Goal: Find specific page/section: Find specific page/section

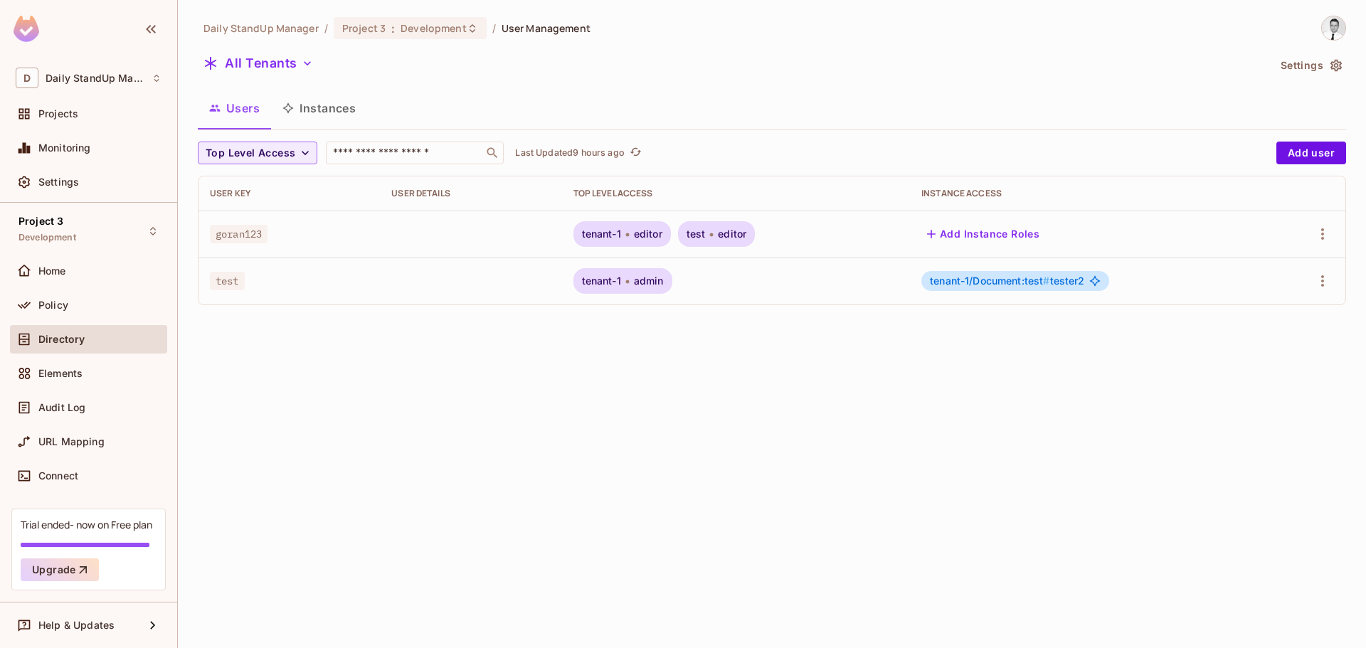
click at [282, 51] on div "Daily StandUp Manager / Project 3 : Development / User Management All Tenants S…" at bounding box center [772, 166] width 1148 height 301
click at [245, 45] on div "Daily StandUp Manager / Project 3 : Development / User Management All Tenants S…" at bounding box center [772, 166] width 1148 height 301
click at [245, 60] on button "All Tenants" at bounding box center [258, 63] width 121 height 23
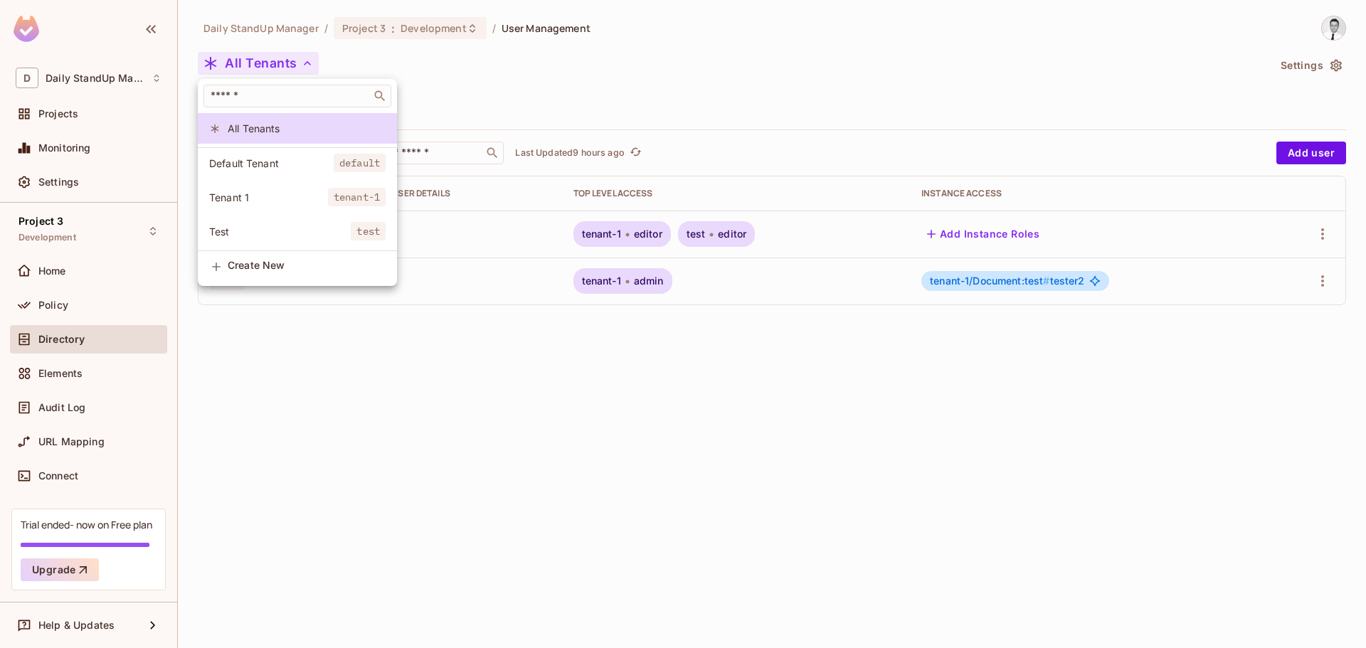
click at [742, 57] on div at bounding box center [683, 324] width 1366 height 648
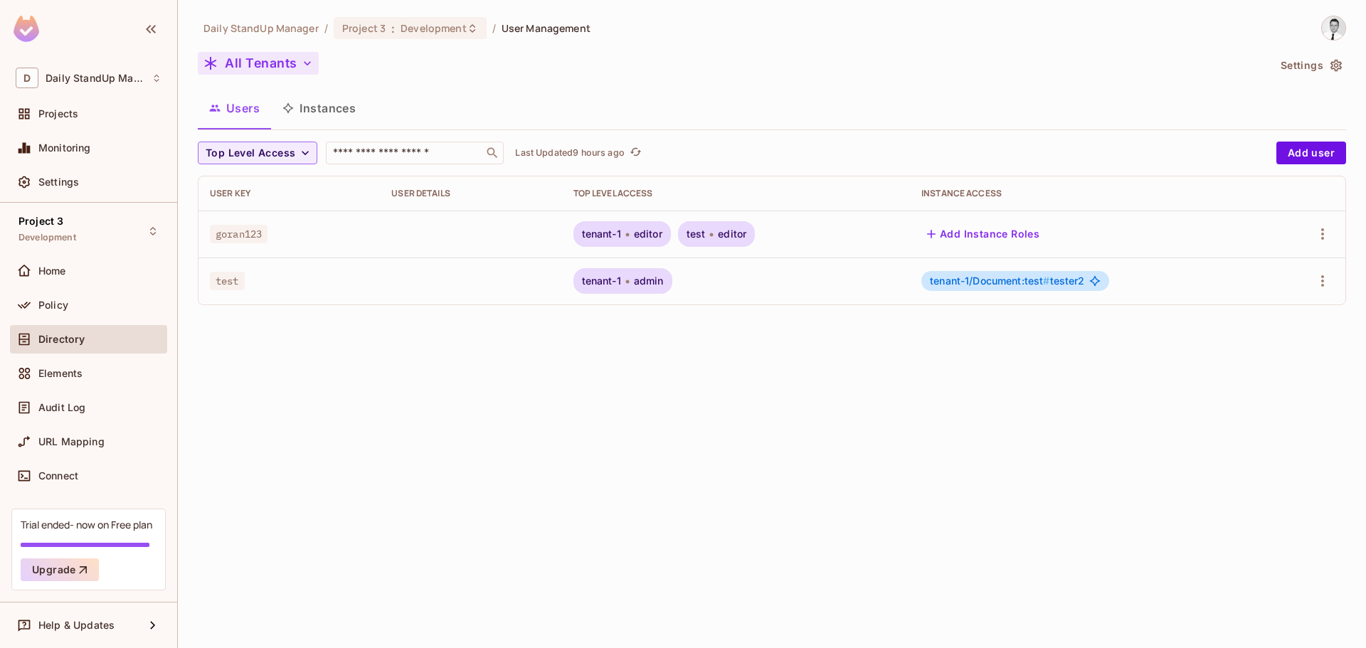
click at [263, 60] on button "All Tenants" at bounding box center [258, 63] width 121 height 23
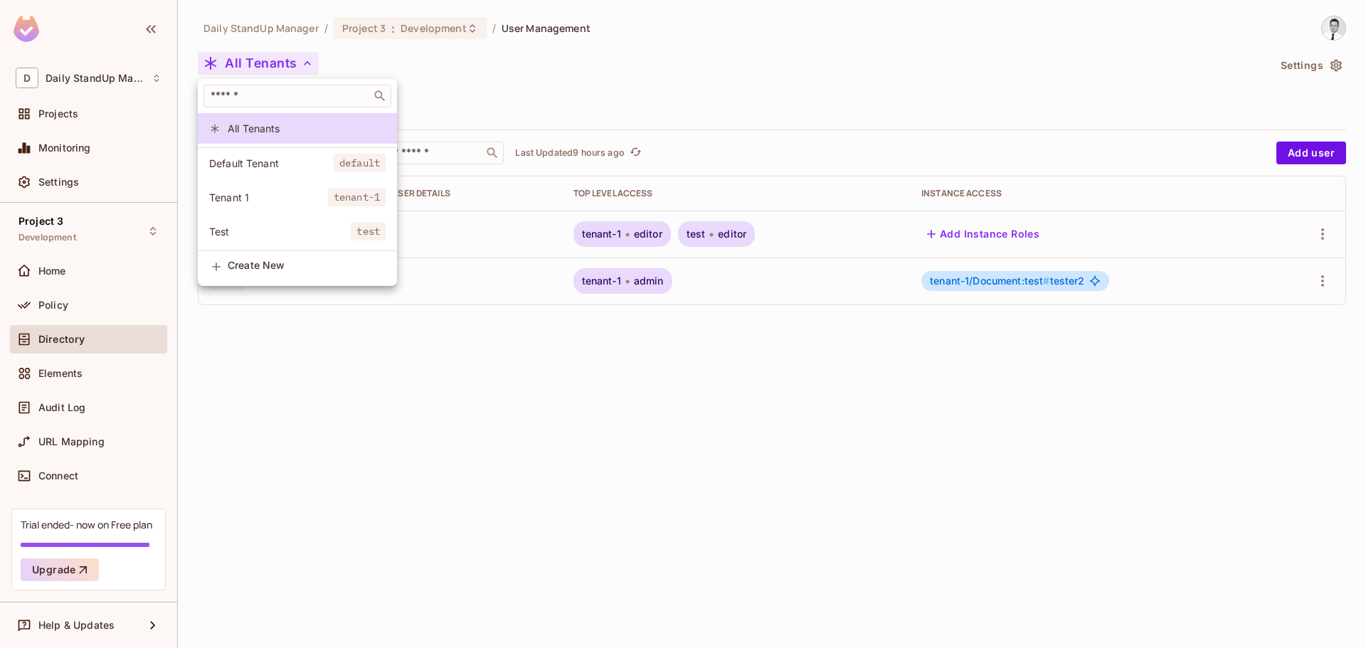
click at [563, 64] on div at bounding box center [683, 324] width 1366 height 648
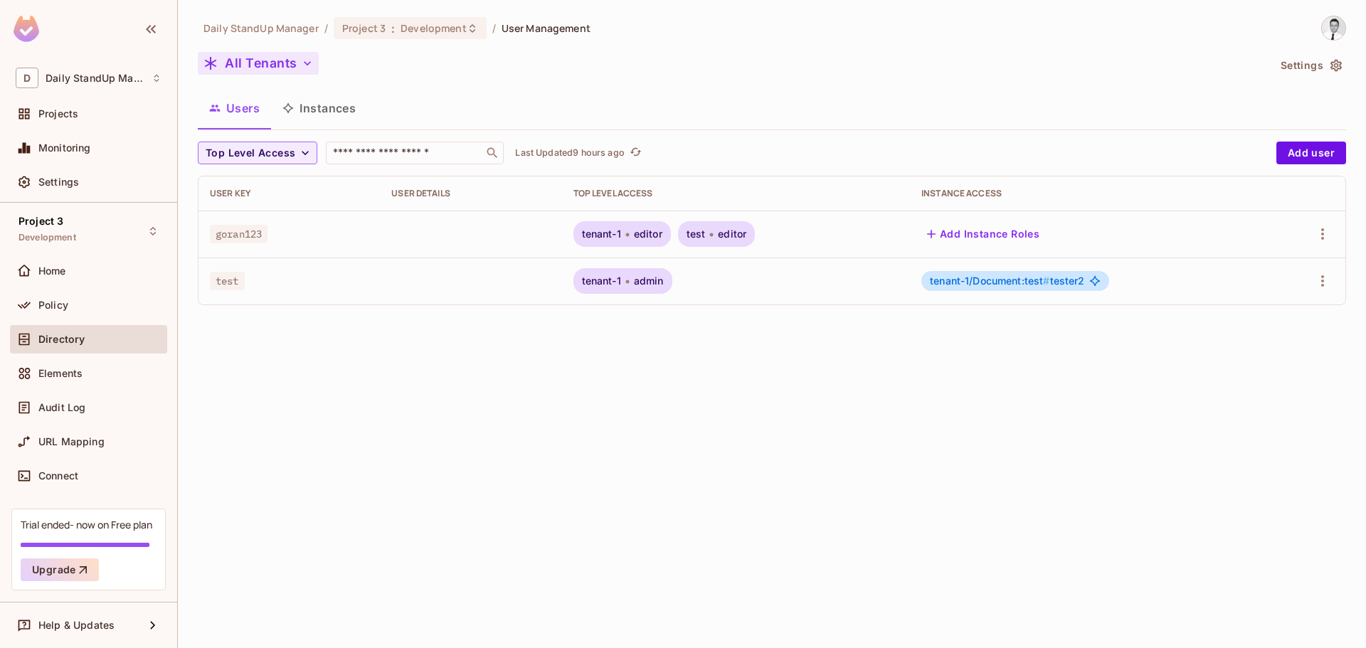
click at [272, 68] on button "All Tenants" at bounding box center [258, 63] width 121 height 23
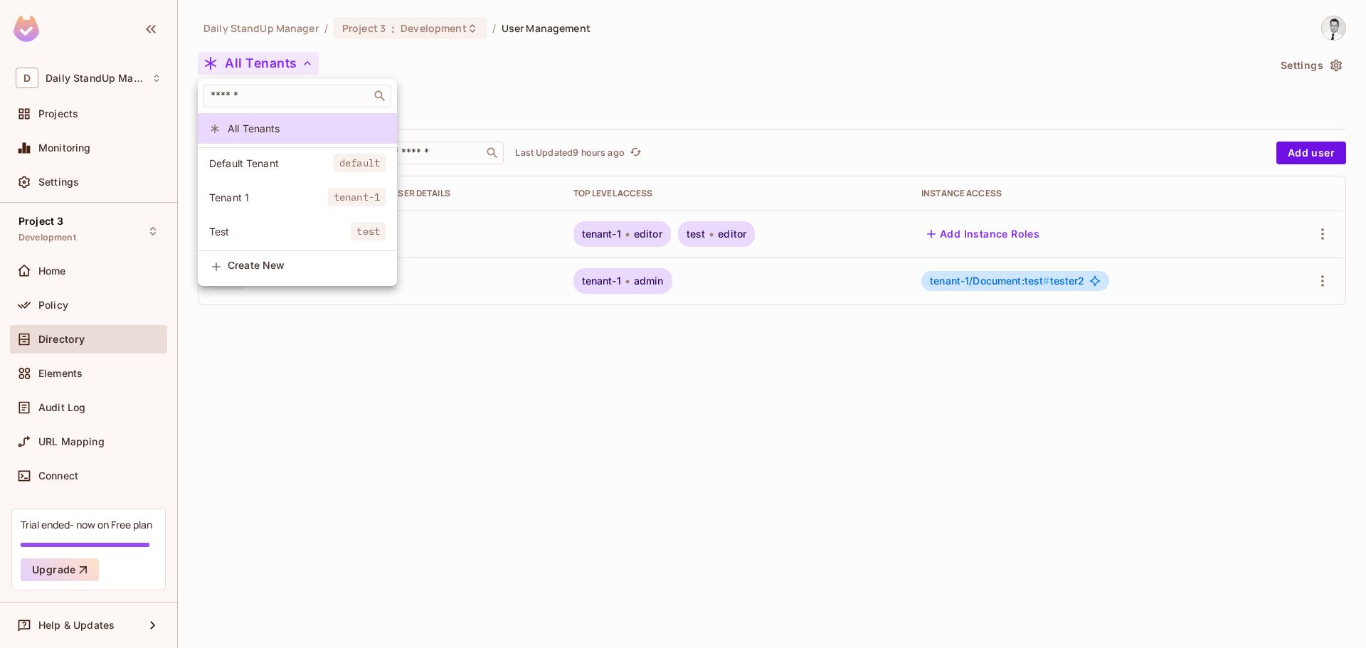
click at [674, 65] on div at bounding box center [683, 324] width 1366 height 648
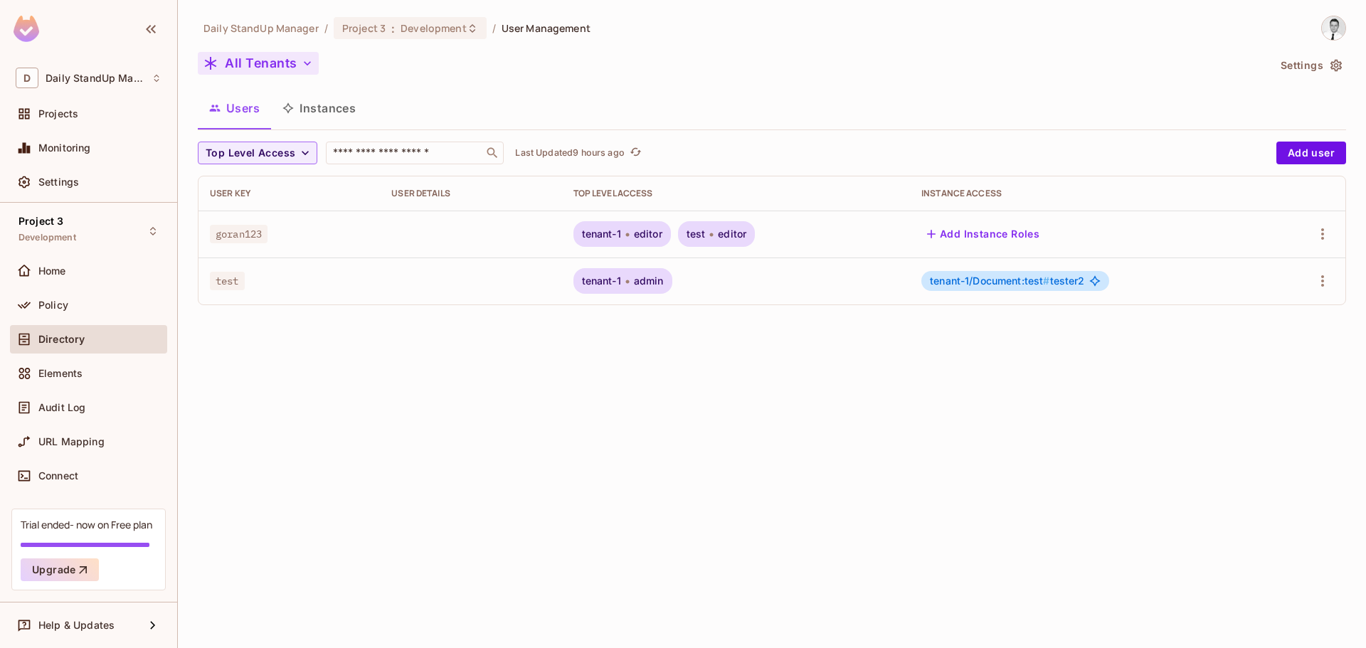
click at [222, 65] on button "All Tenants" at bounding box center [258, 63] width 121 height 23
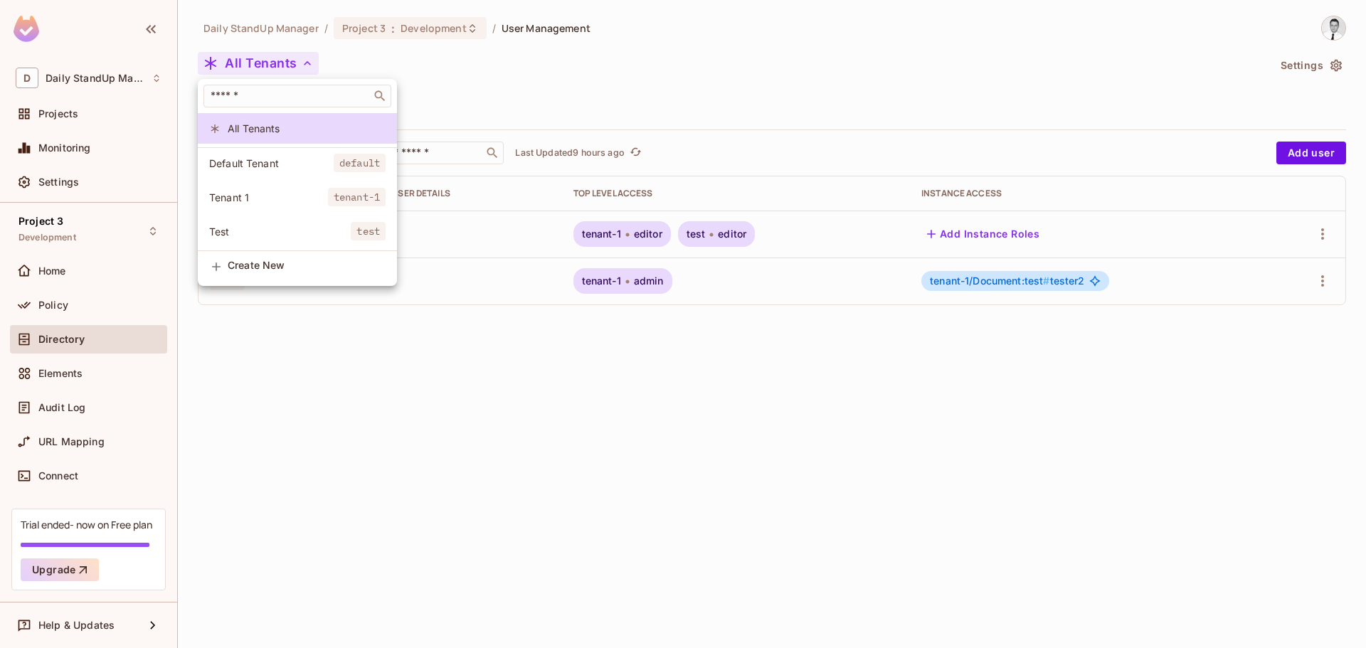
drag, startPoint x: 651, startPoint y: 90, endPoint x: 520, endPoint y: 58, distance: 134.6
click at [630, 86] on div at bounding box center [683, 324] width 1366 height 648
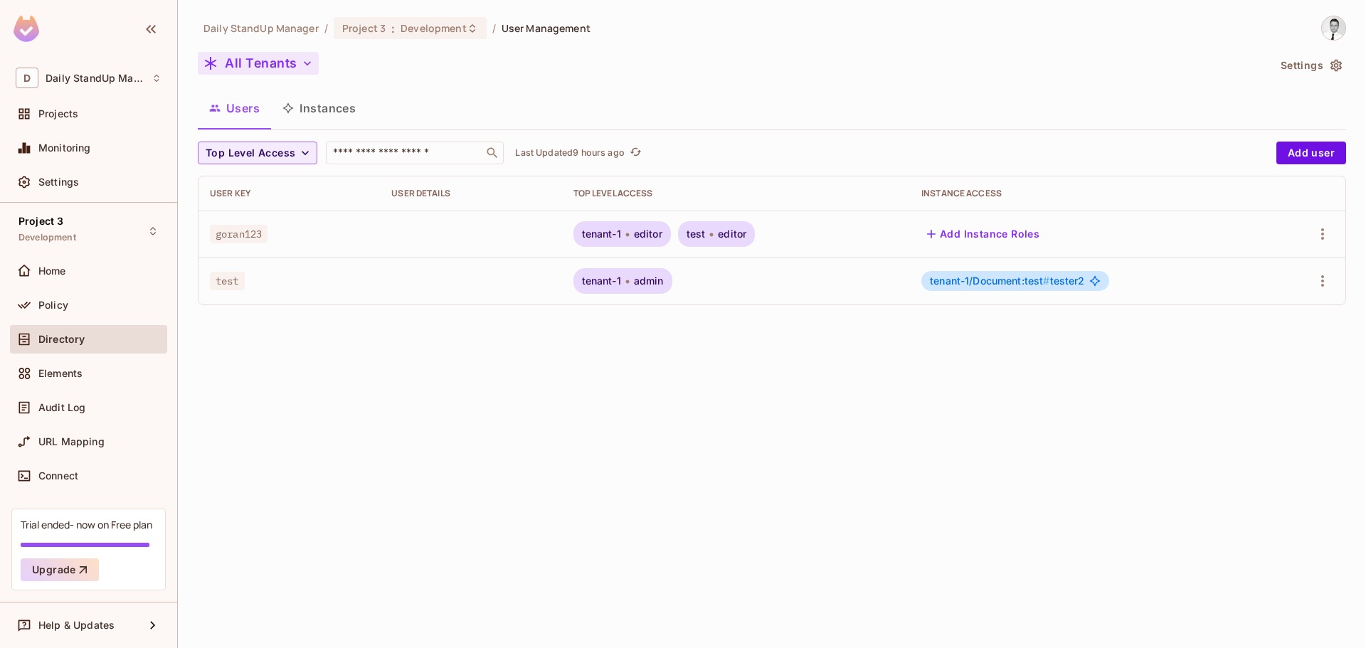
click at [285, 70] on button "All Tenants" at bounding box center [258, 63] width 121 height 23
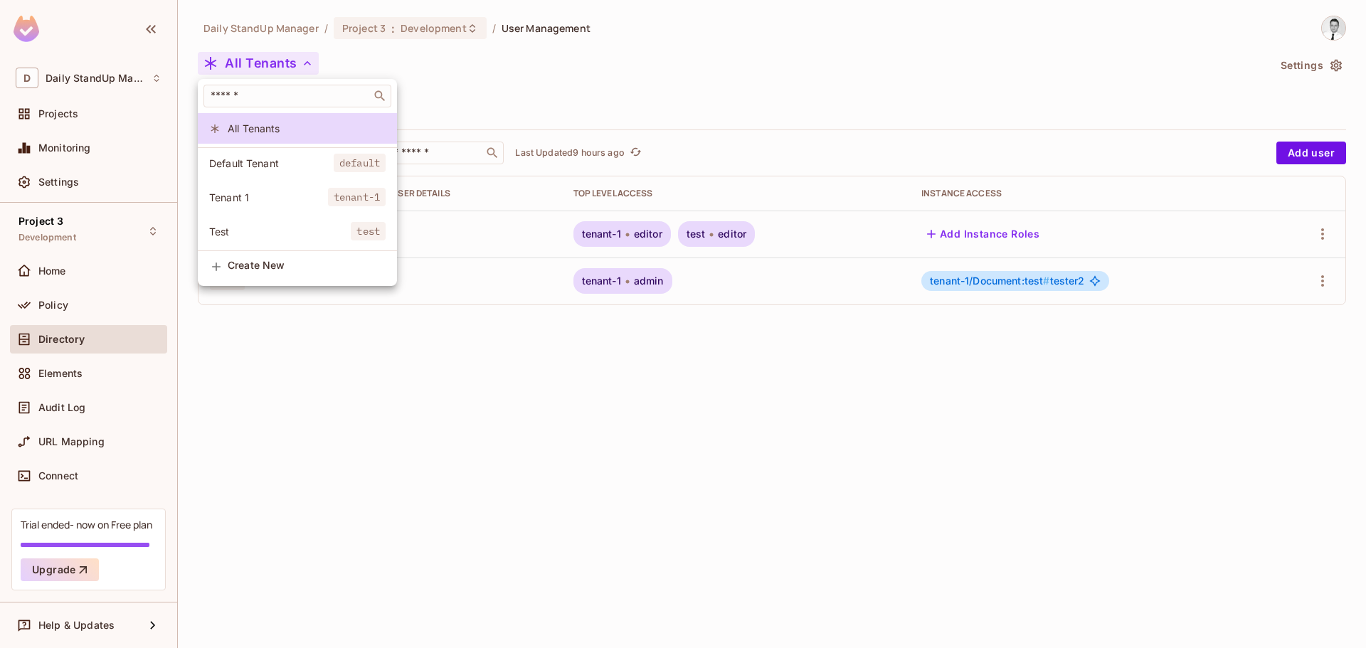
click at [262, 161] on span "Default Tenant" at bounding box center [271, 164] width 125 height 14
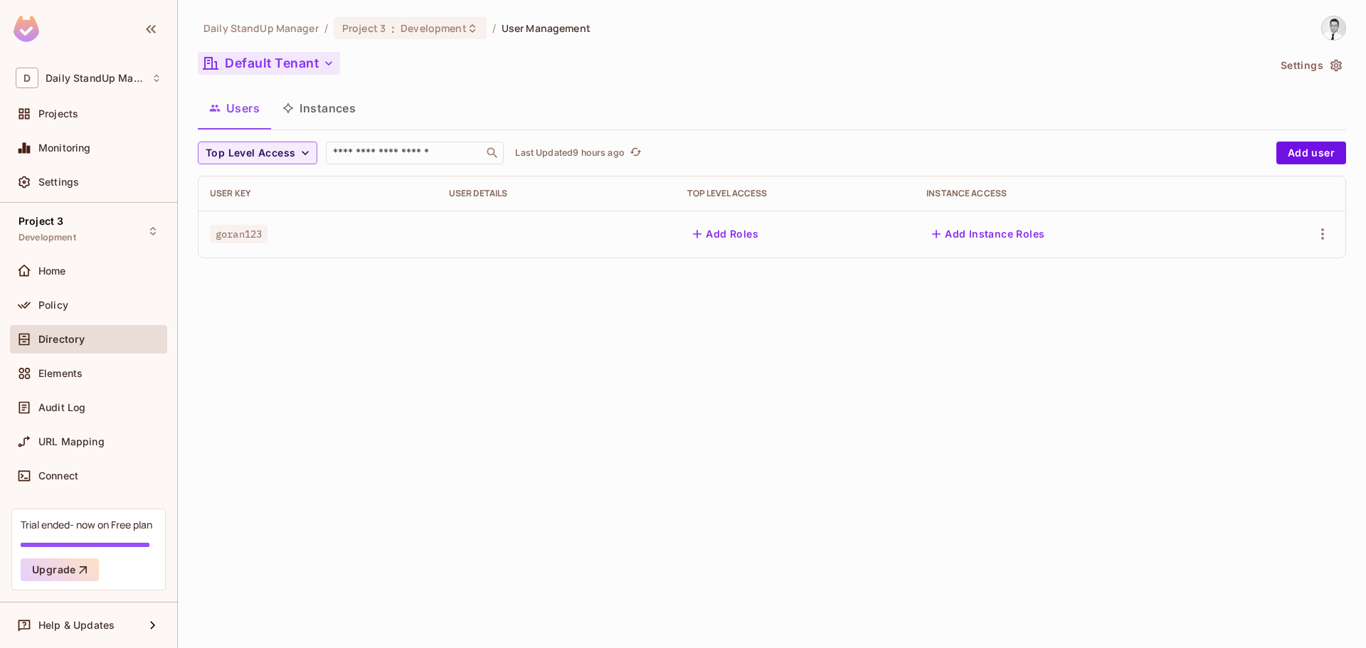
click at [283, 58] on button "Default Tenant" at bounding box center [269, 63] width 142 height 23
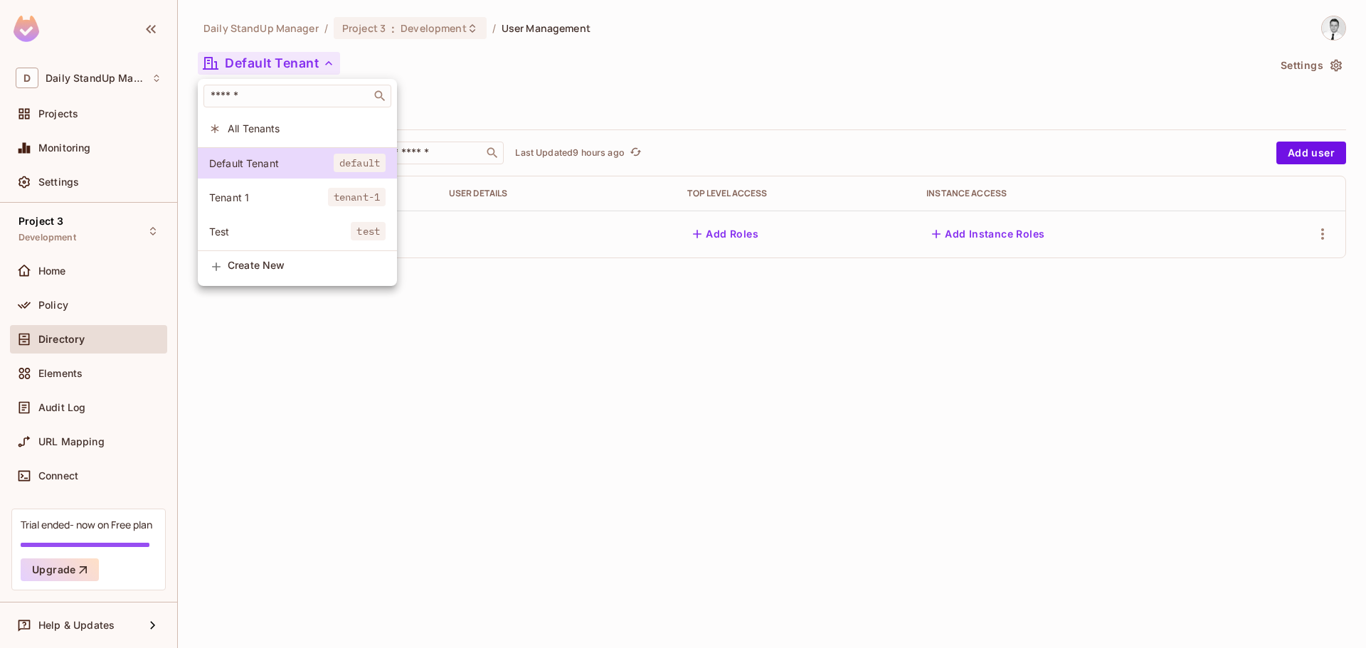
click at [272, 120] on li "All Tenants" at bounding box center [297, 128] width 199 height 31
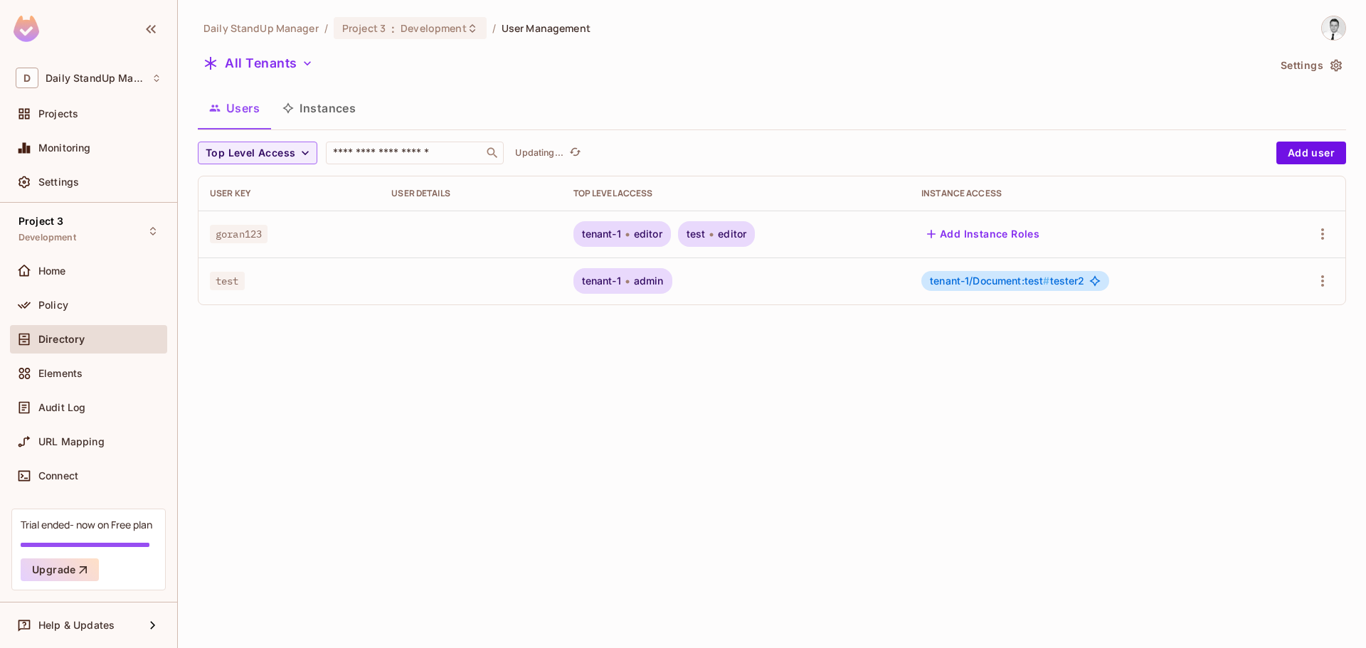
drag, startPoint x: 677, startPoint y: 65, endPoint x: 590, endPoint y: 58, distance: 87.9
click at [671, 65] on div "All Tenants" at bounding box center [733, 65] width 1070 height 27
click at [270, 49] on div "Daily StandUp Manager / Project 3 : Development / User Management All Tenants S…" at bounding box center [772, 166] width 1148 height 301
click at [265, 60] on button "All Tenants" at bounding box center [258, 63] width 121 height 23
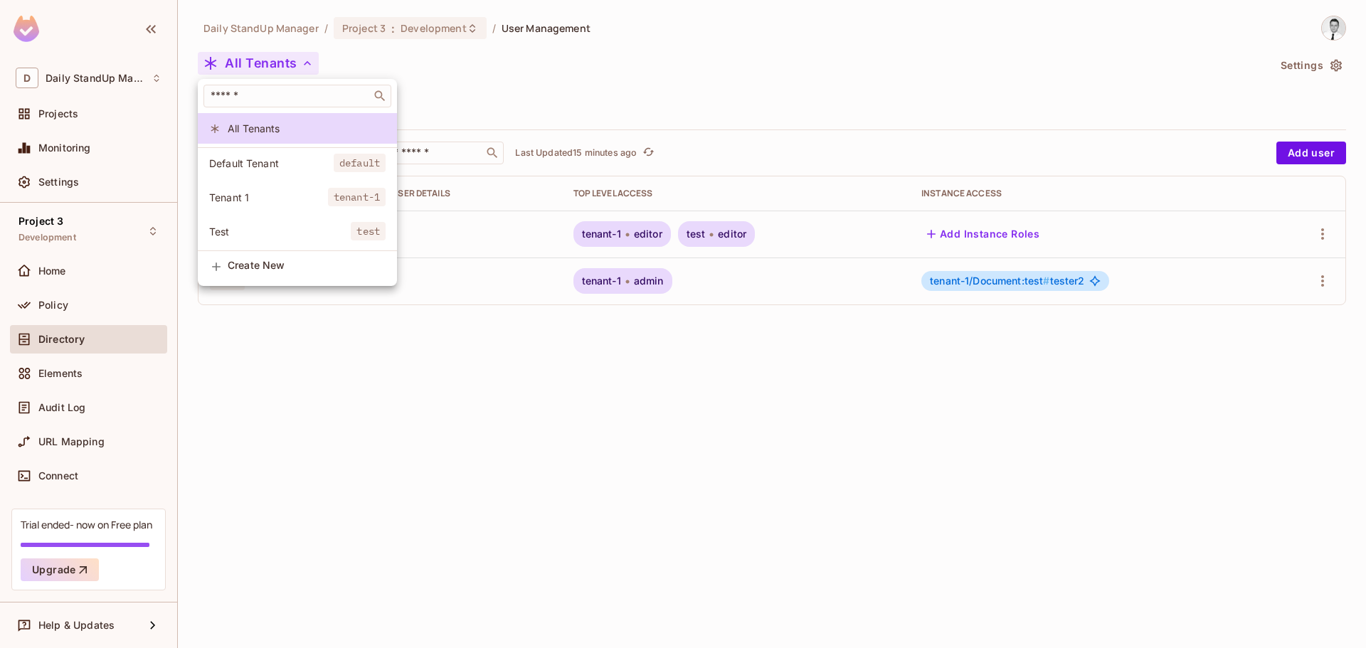
click at [679, 55] on div at bounding box center [683, 324] width 1366 height 648
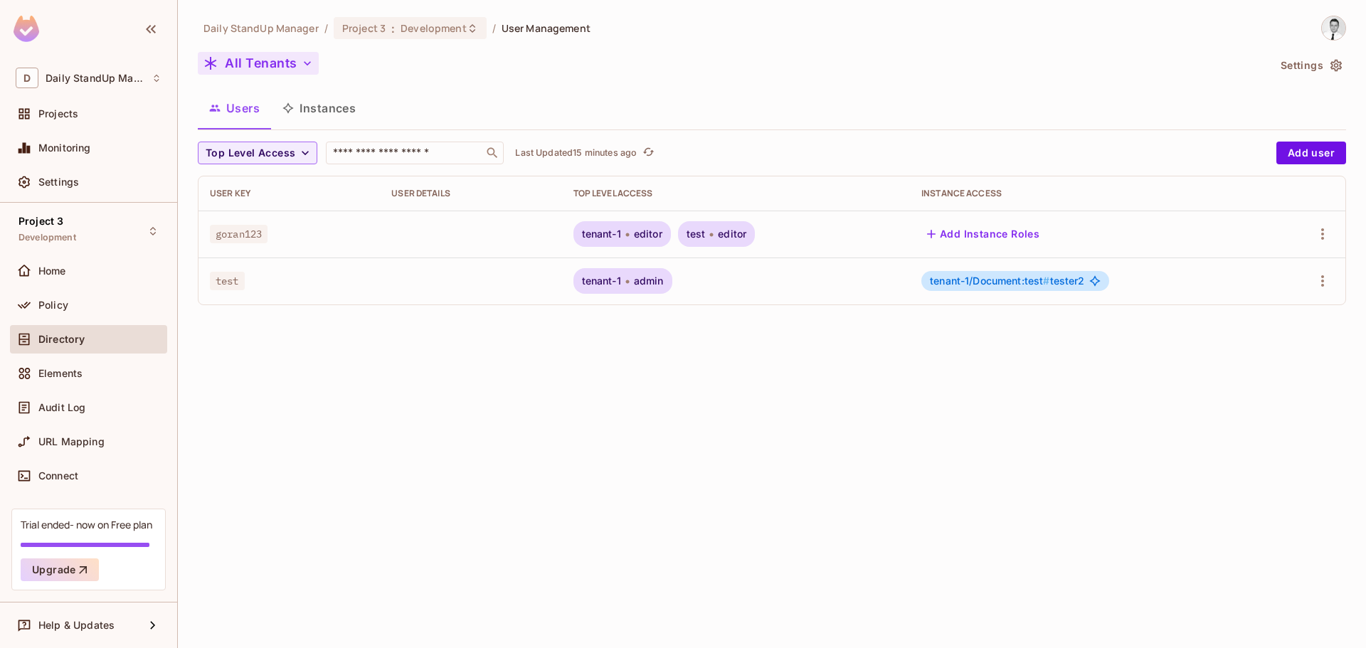
click at [256, 63] on button "All Tenants" at bounding box center [258, 63] width 121 height 23
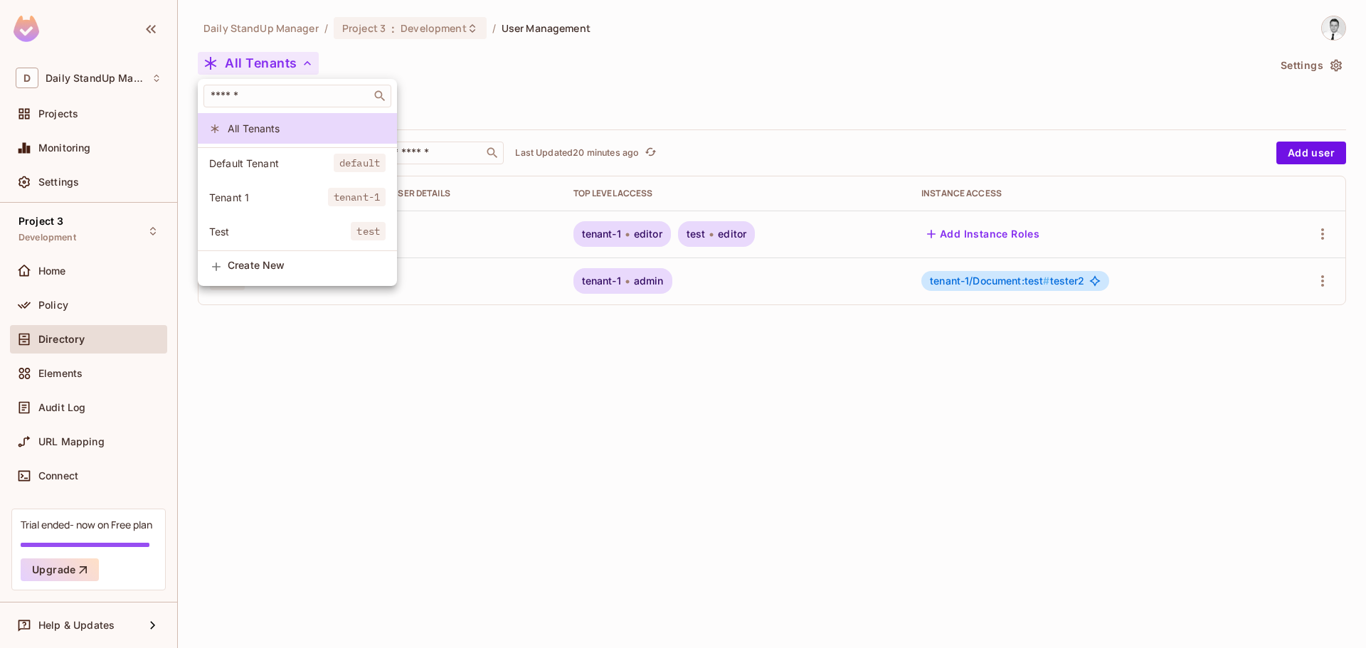
click at [501, 84] on div at bounding box center [683, 324] width 1366 height 648
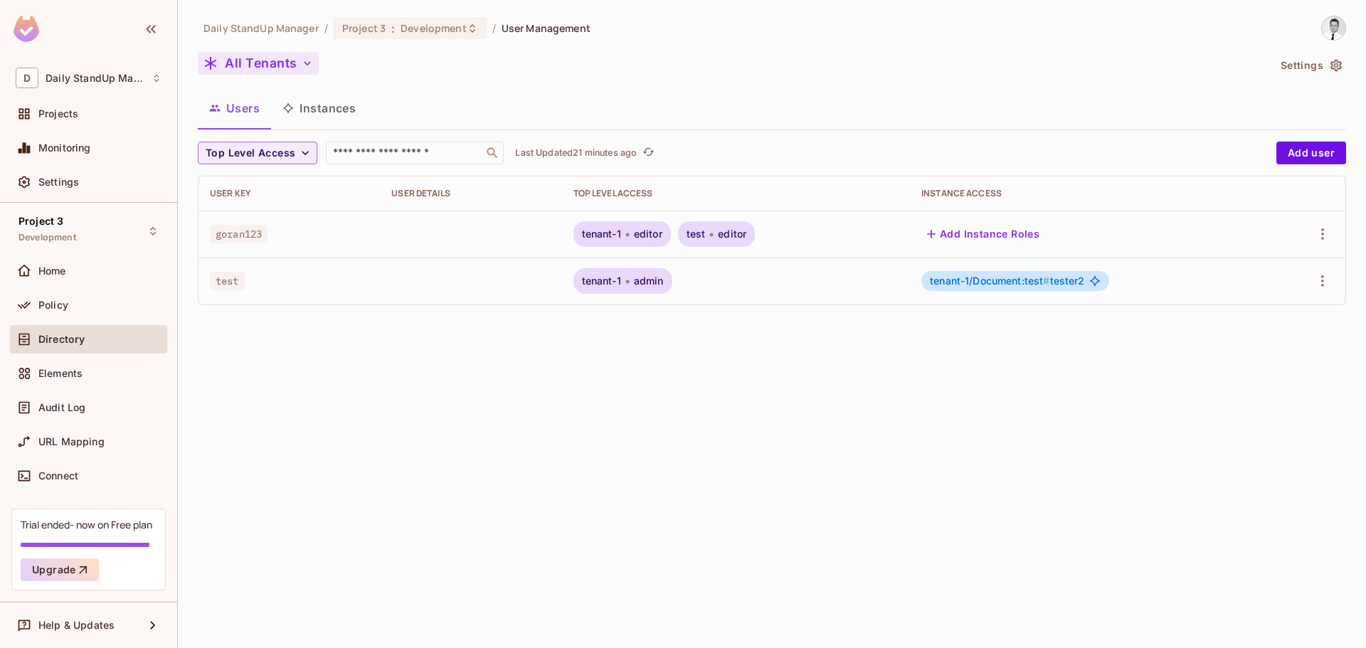
click at [260, 56] on button "All Tenants" at bounding box center [258, 63] width 121 height 23
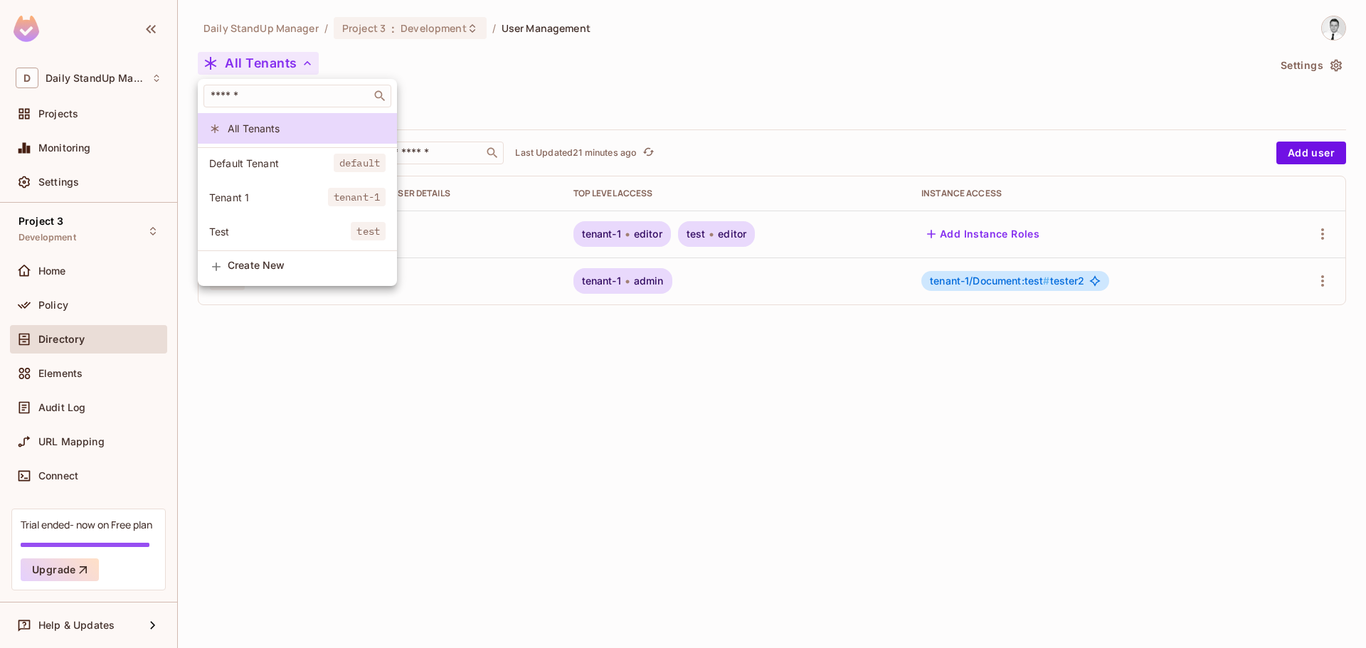
click at [629, 92] on div at bounding box center [683, 324] width 1366 height 648
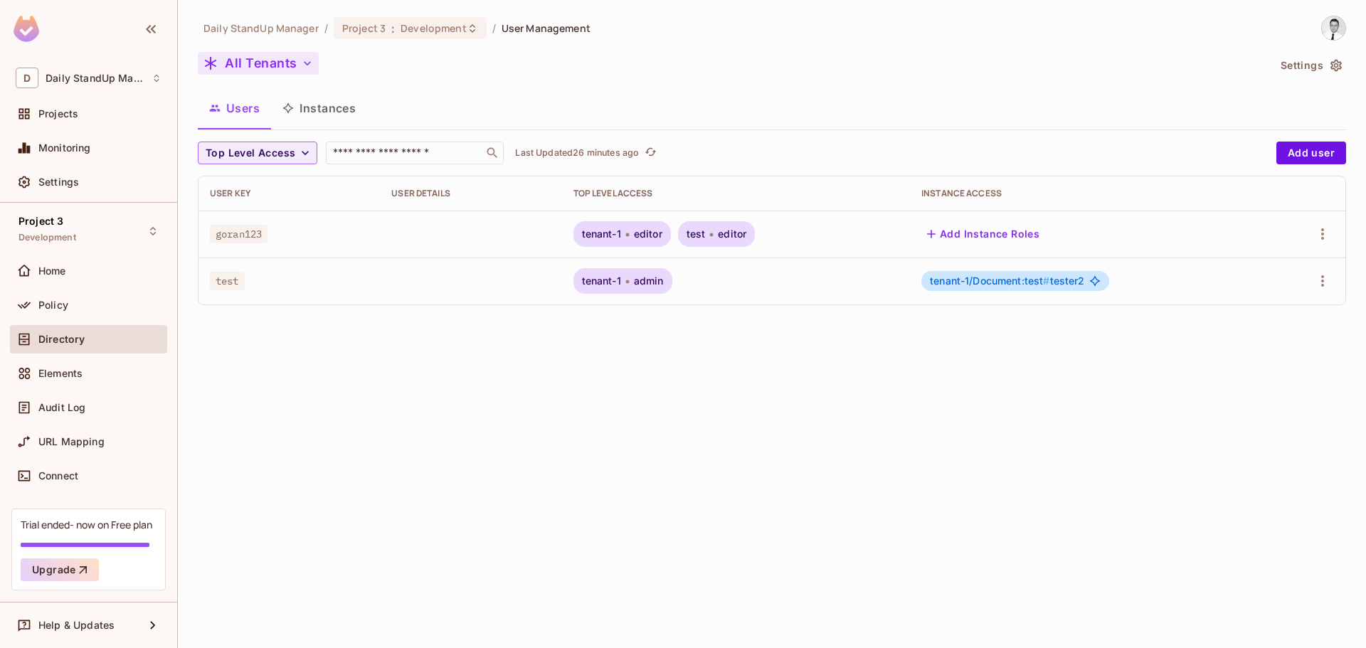
click at [265, 58] on button "All Tenants" at bounding box center [258, 63] width 121 height 23
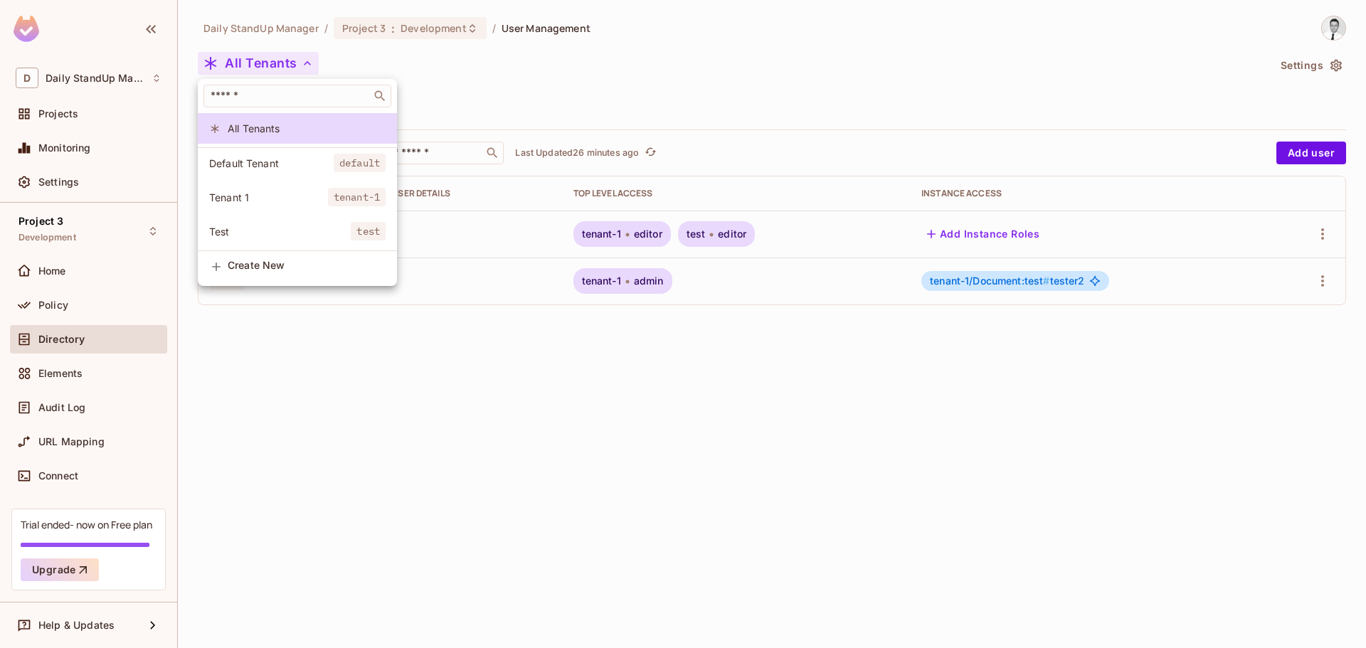
click at [572, 77] on div at bounding box center [683, 324] width 1366 height 648
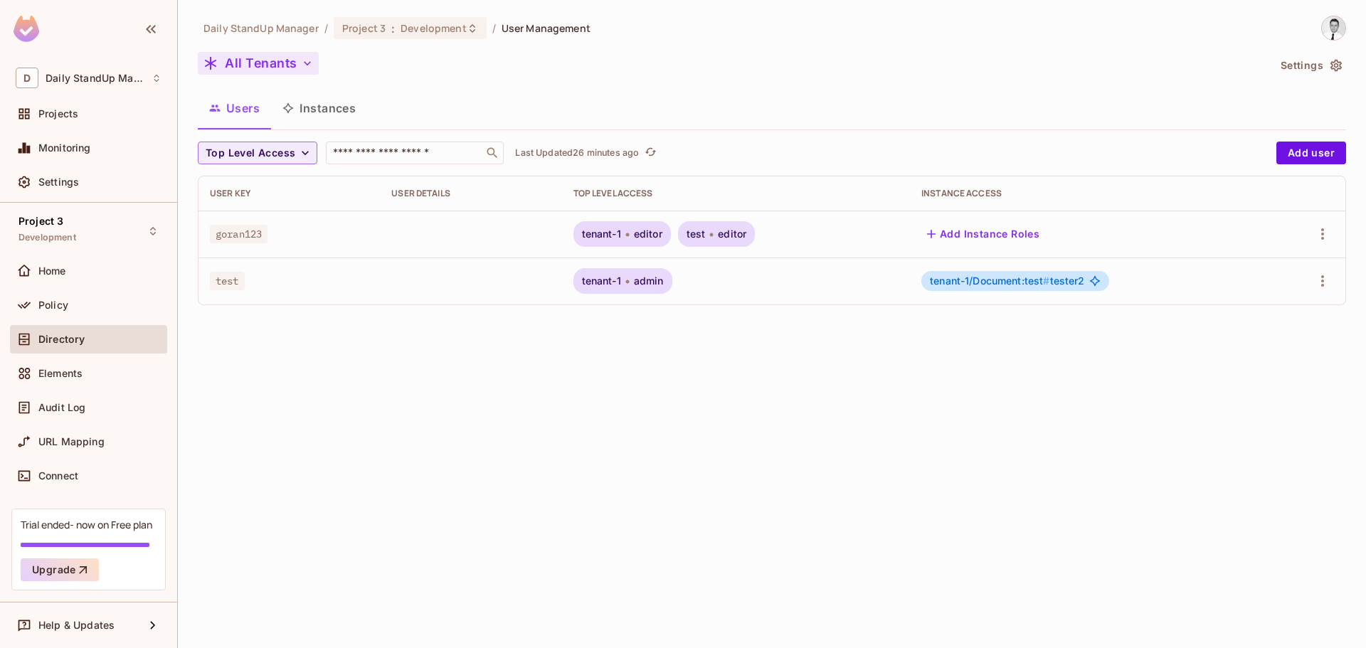
click at [251, 68] on button "All Tenants" at bounding box center [258, 63] width 121 height 23
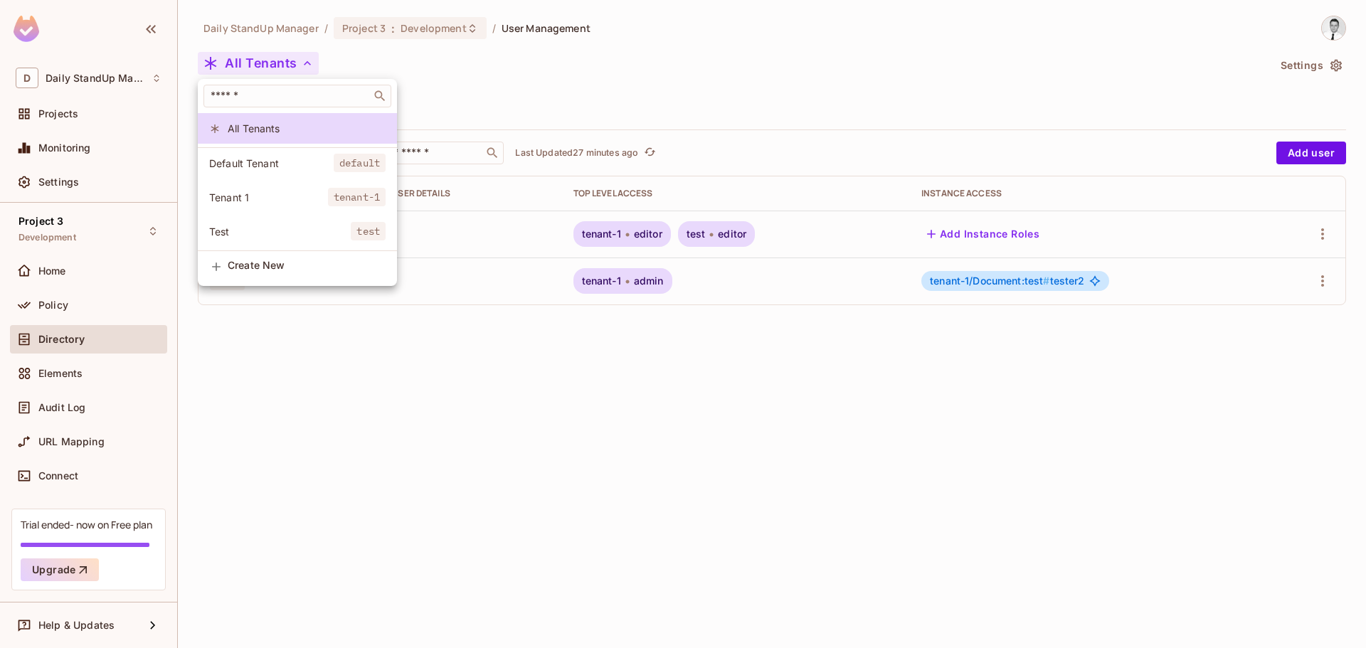
click at [555, 52] on div at bounding box center [683, 324] width 1366 height 648
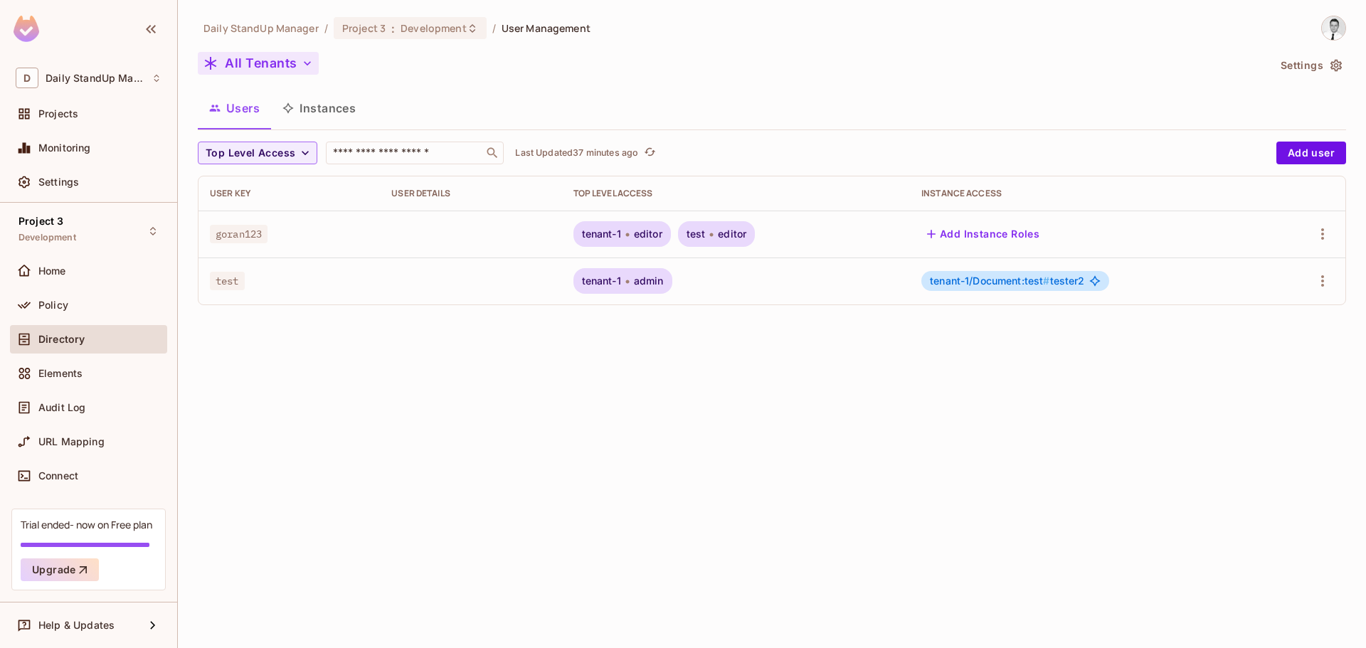
click at [276, 66] on button "All Tenants" at bounding box center [258, 63] width 121 height 23
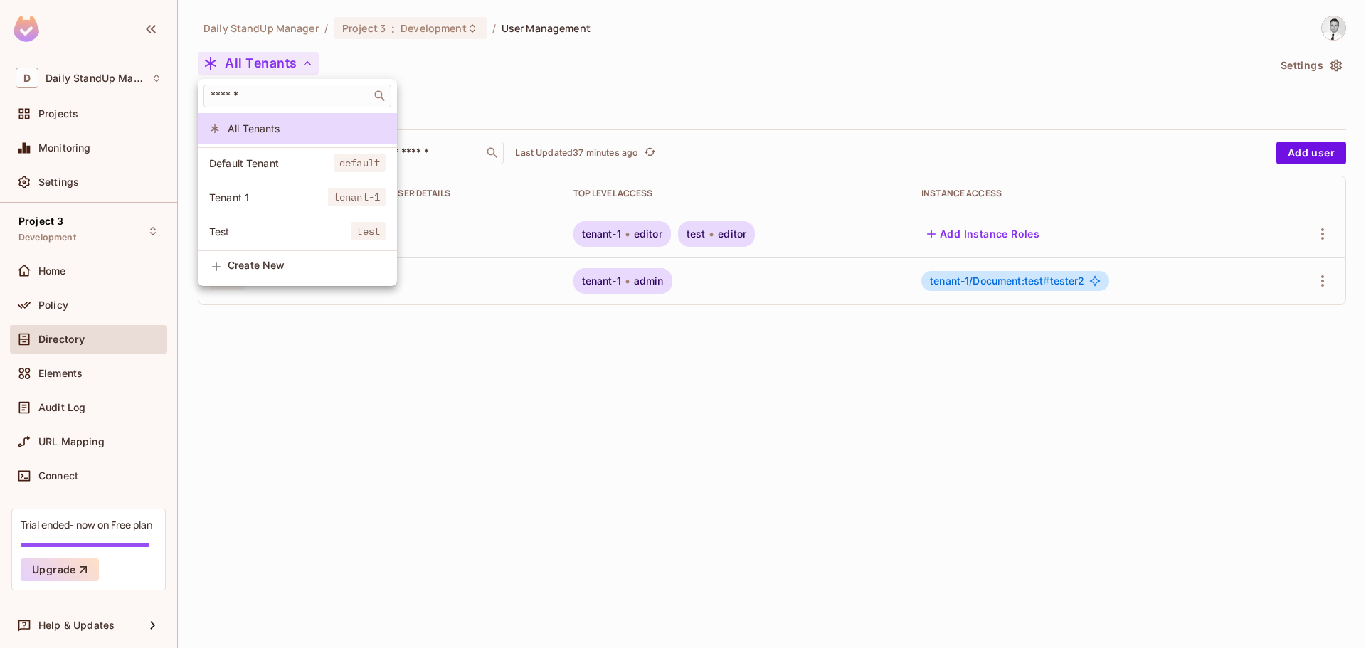
drag, startPoint x: 618, startPoint y: 102, endPoint x: 127, endPoint y: 0, distance: 501.5
click at [617, 102] on div at bounding box center [683, 324] width 1366 height 648
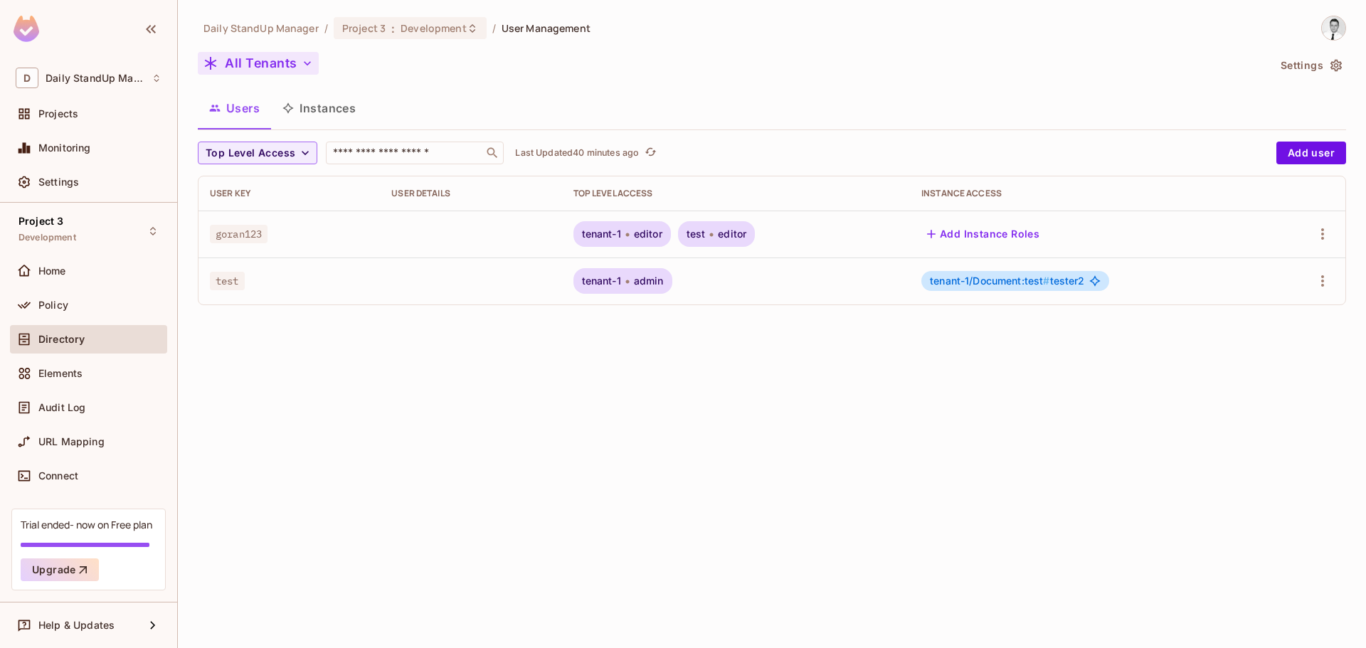
click at [254, 60] on button "All Tenants" at bounding box center [258, 63] width 121 height 23
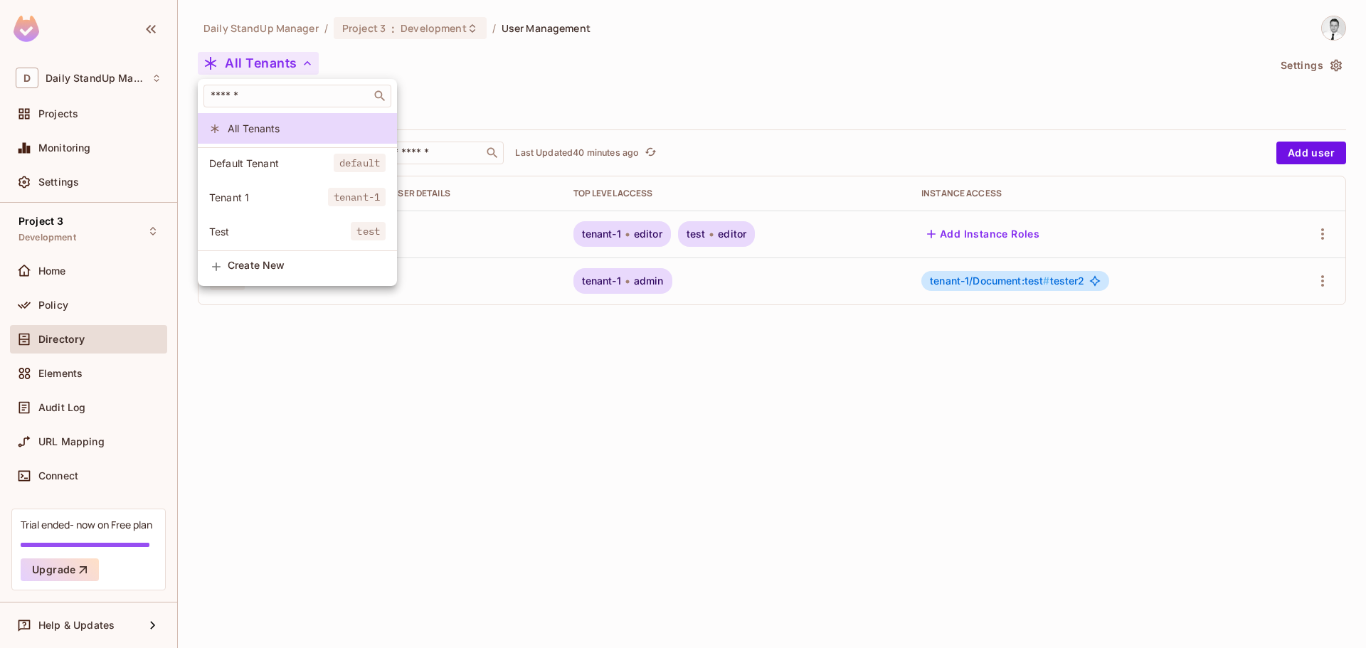
click at [260, 169] on span "Default Tenant" at bounding box center [271, 164] width 125 height 14
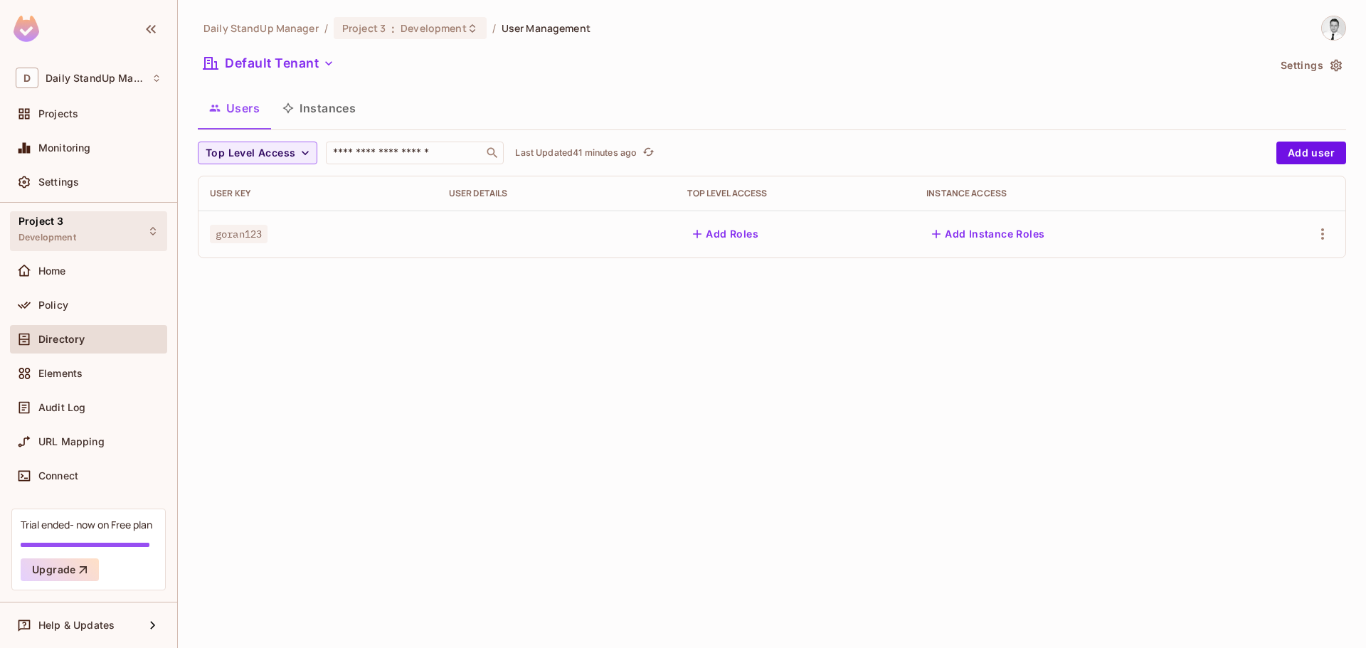
click at [93, 226] on div "Project 3 Development" at bounding box center [88, 230] width 157 height 39
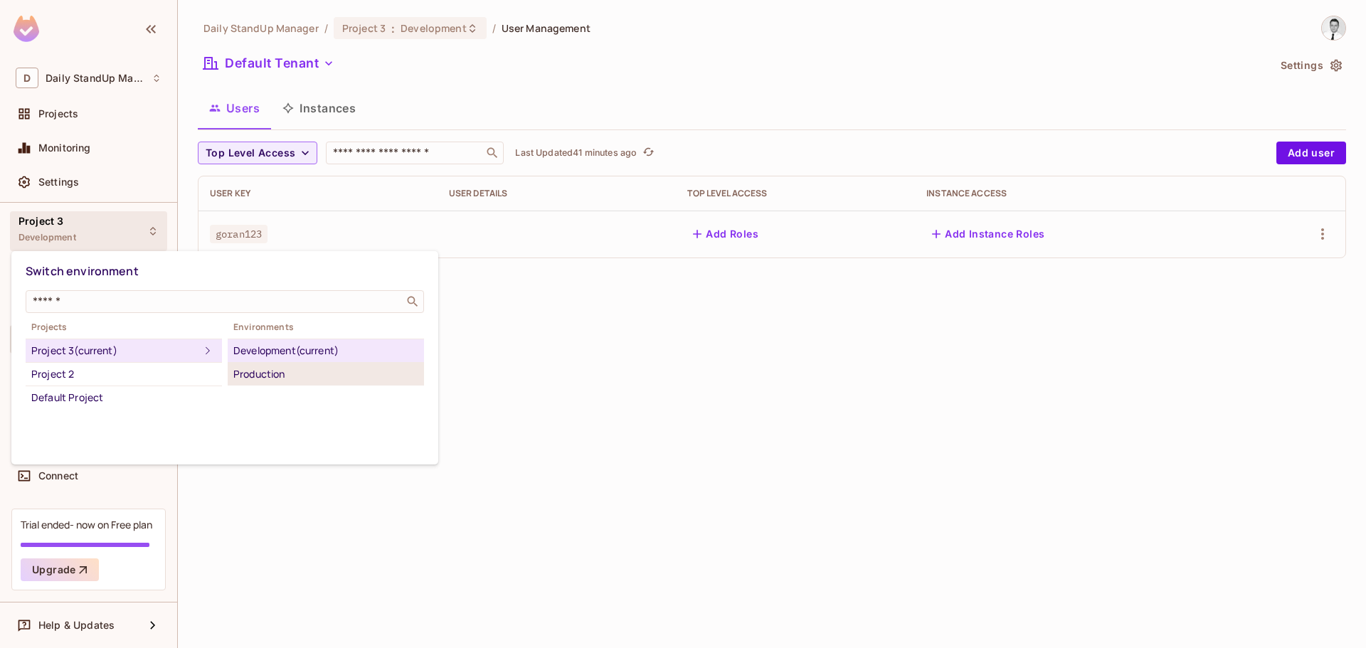
click at [303, 371] on div "Production" at bounding box center [325, 374] width 185 height 17
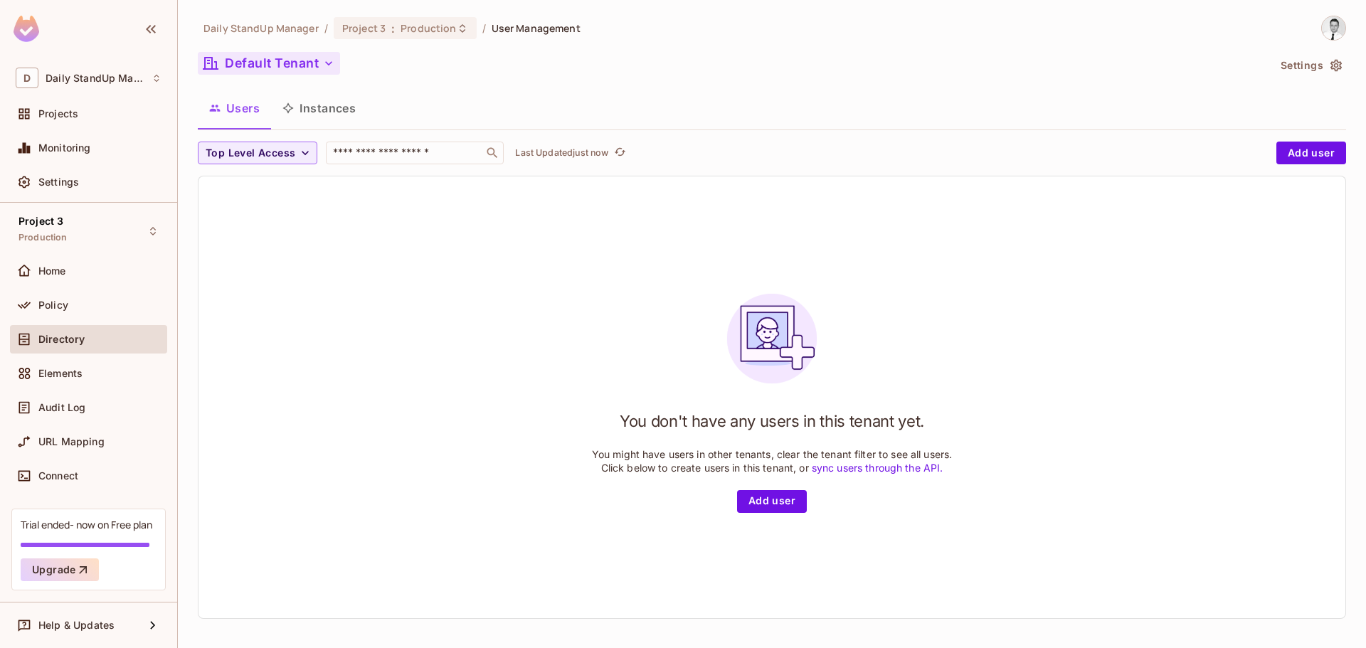
click at [286, 63] on button "Default Tenant" at bounding box center [269, 63] width 142 height 23
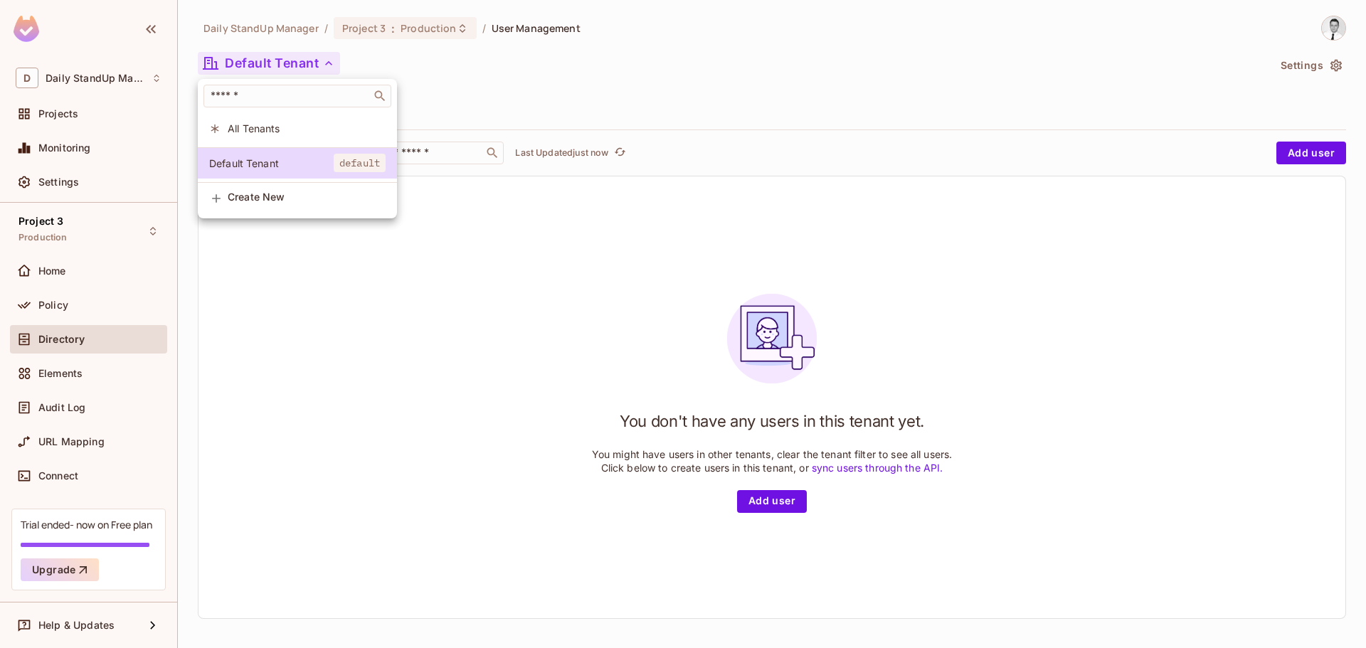
click at [252, 132] on span "All Tenants" at bounding box center [307, 129] width 158 height 14
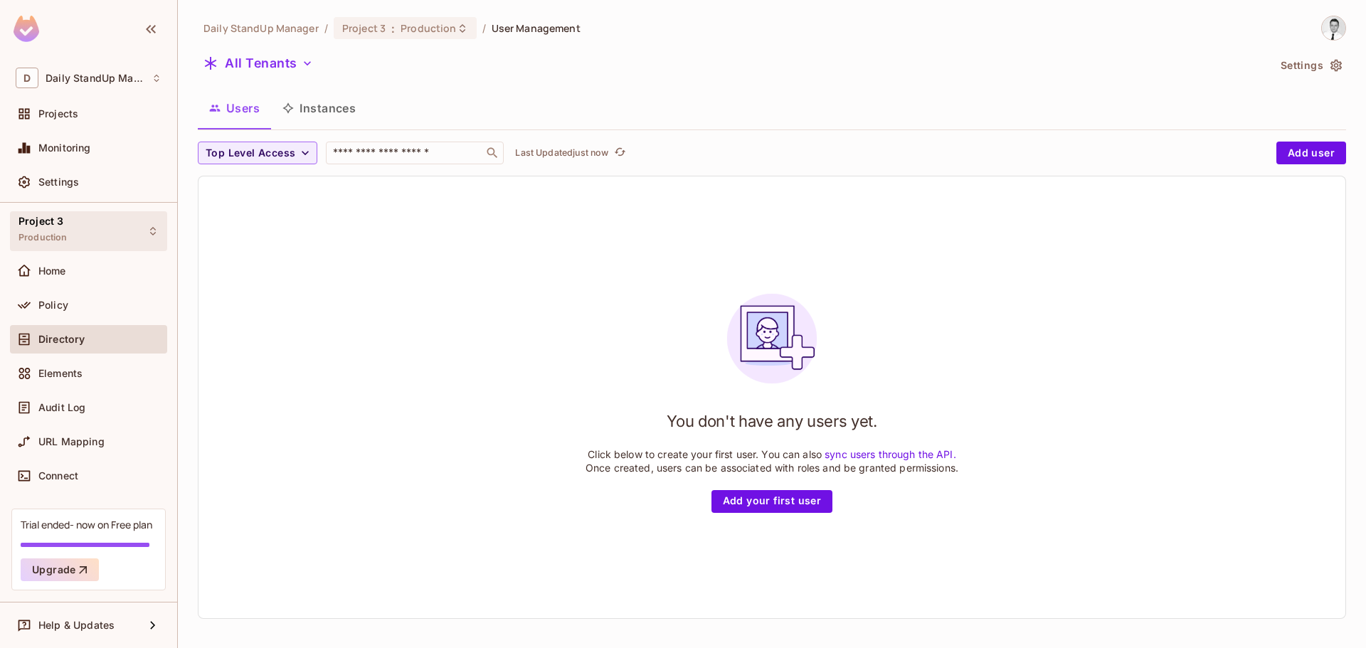
click at [100, 237] on div "Project 3 Production" at bounding box center [88, 230] width 157 height 39
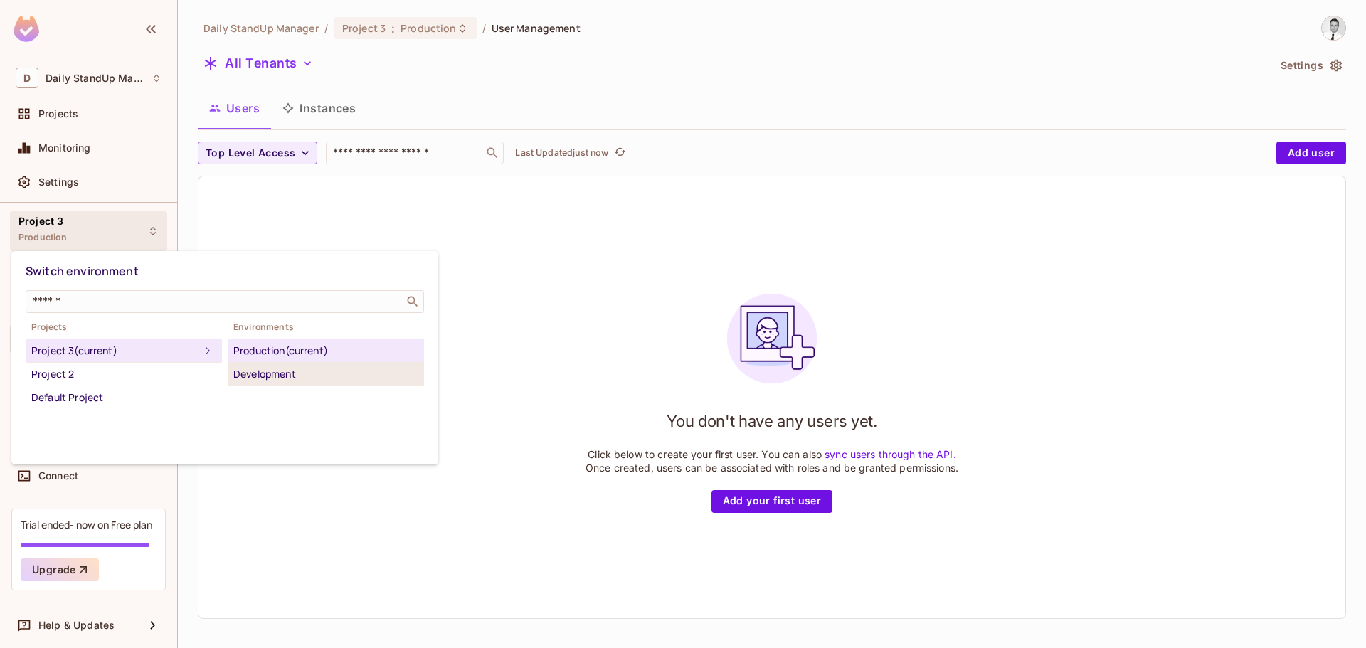
click at [279, 369] on div "Development" at bounding box center [325, 374] width 185 height 17
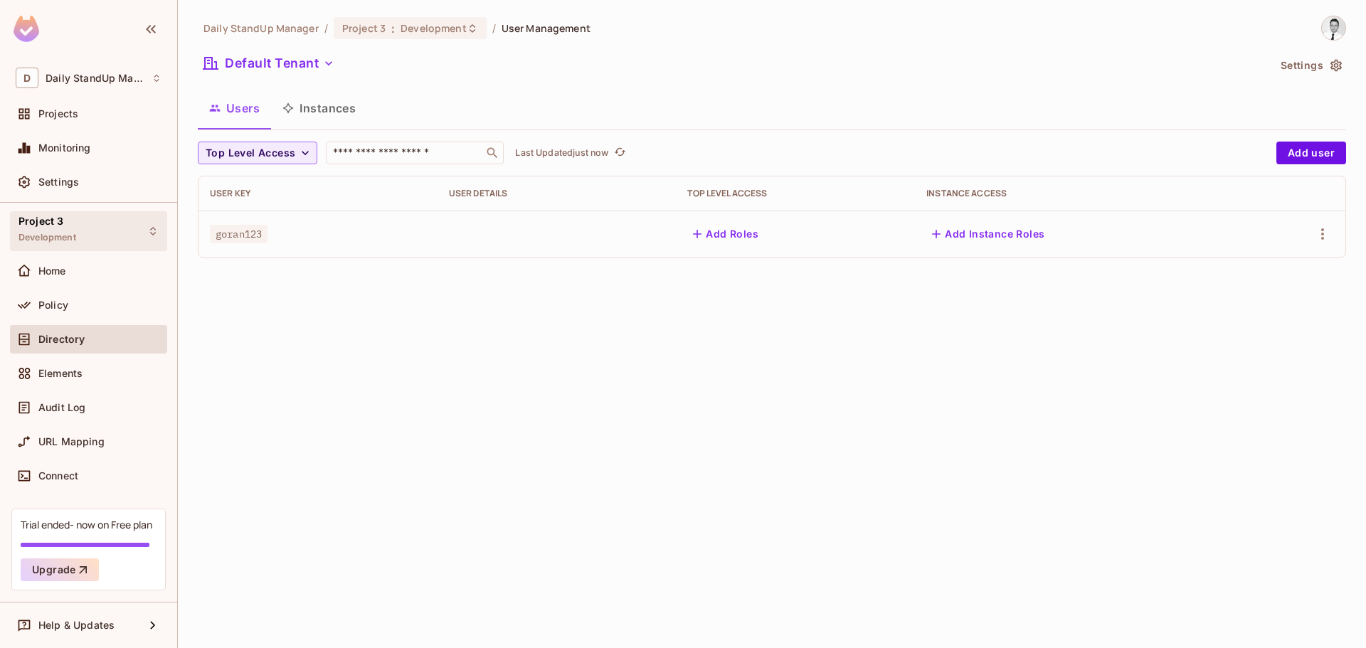
click at [107, 223] on div "Project 3 Development" at bounding box center [88, 230] width 157 height 39
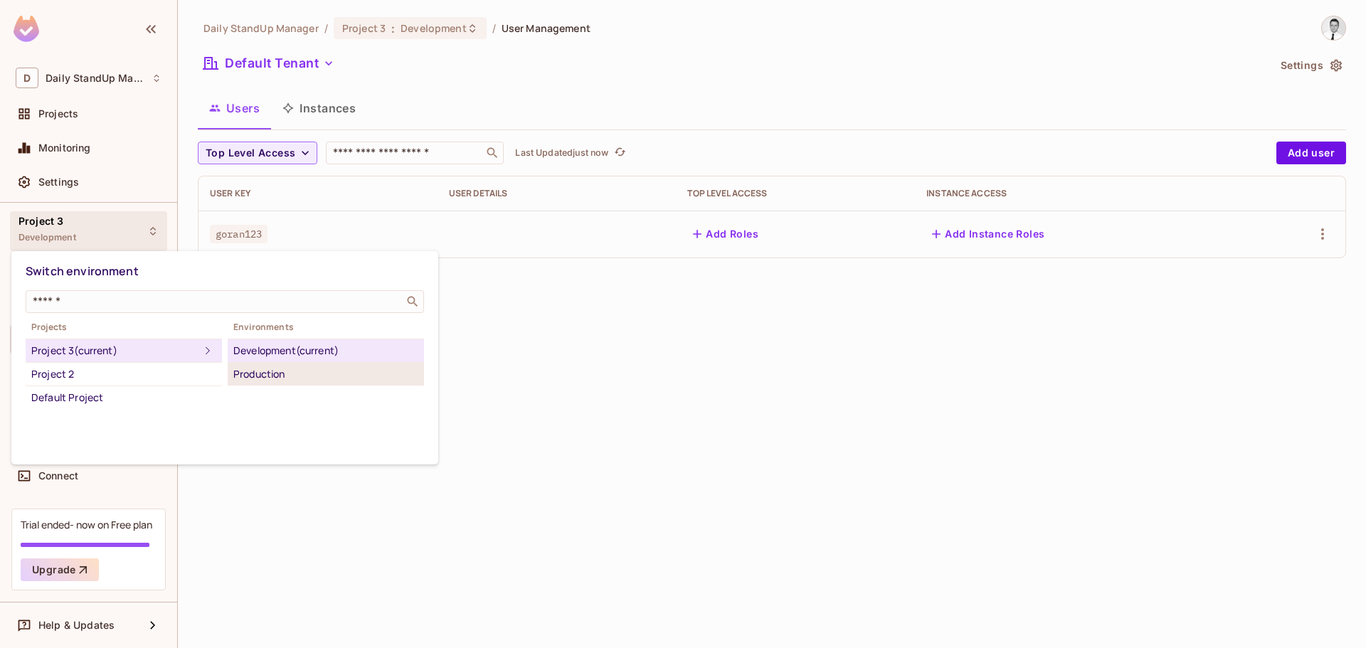
click at [268, 378] on div "Production" at bounding box center [325, 374] width 185 height 17
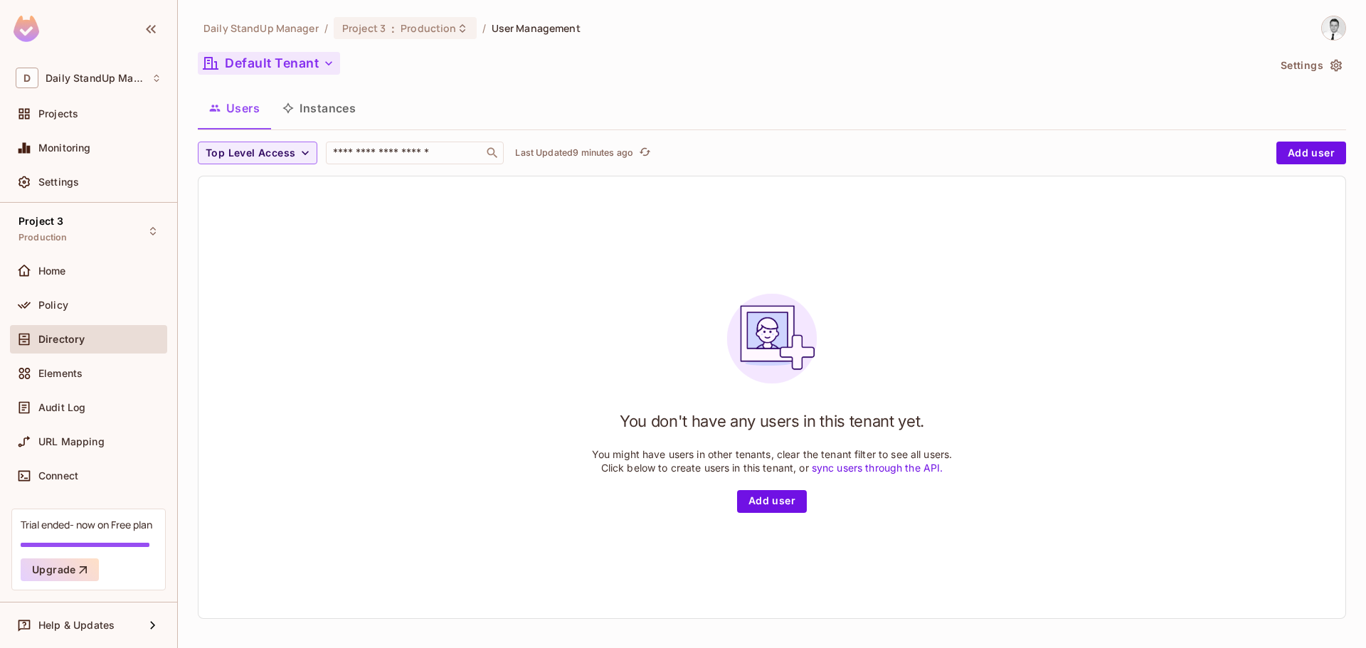
click at [258, 53] on button "Default Tenant" at bounding box center [269, 63] width 142 height 23
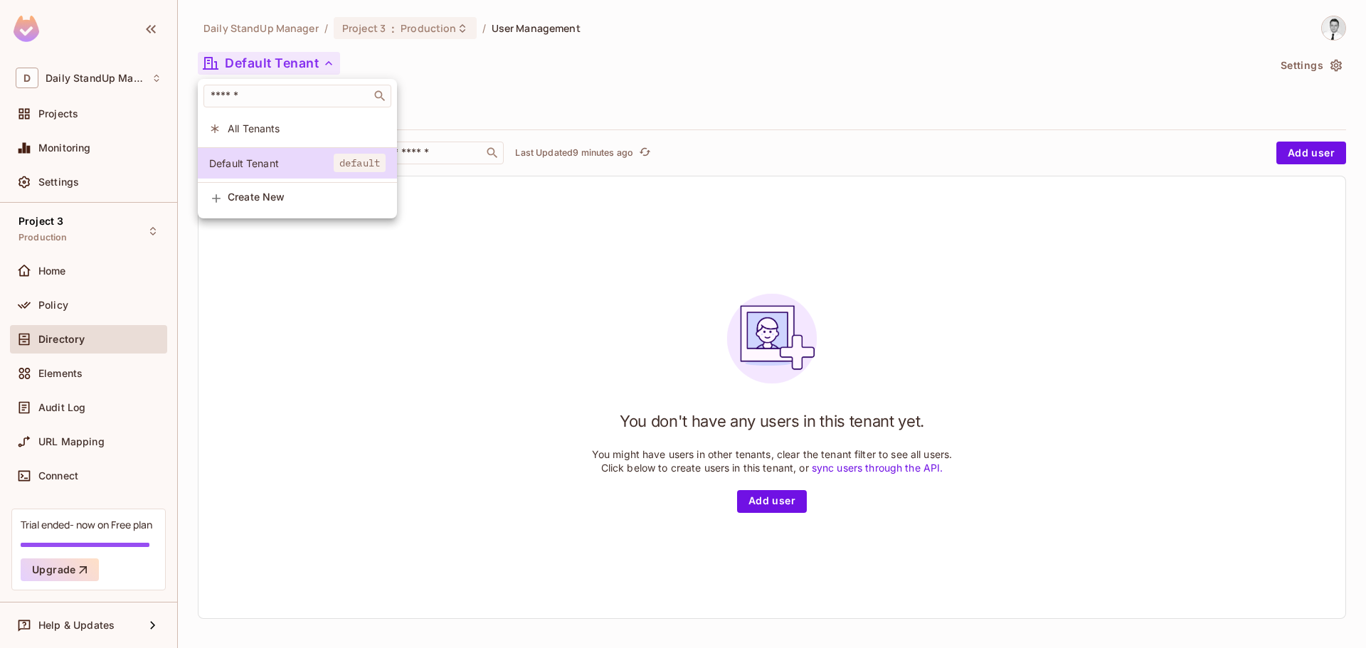
click at [668, 60] on div at bounding box center [683, 324] width 1366 height 648
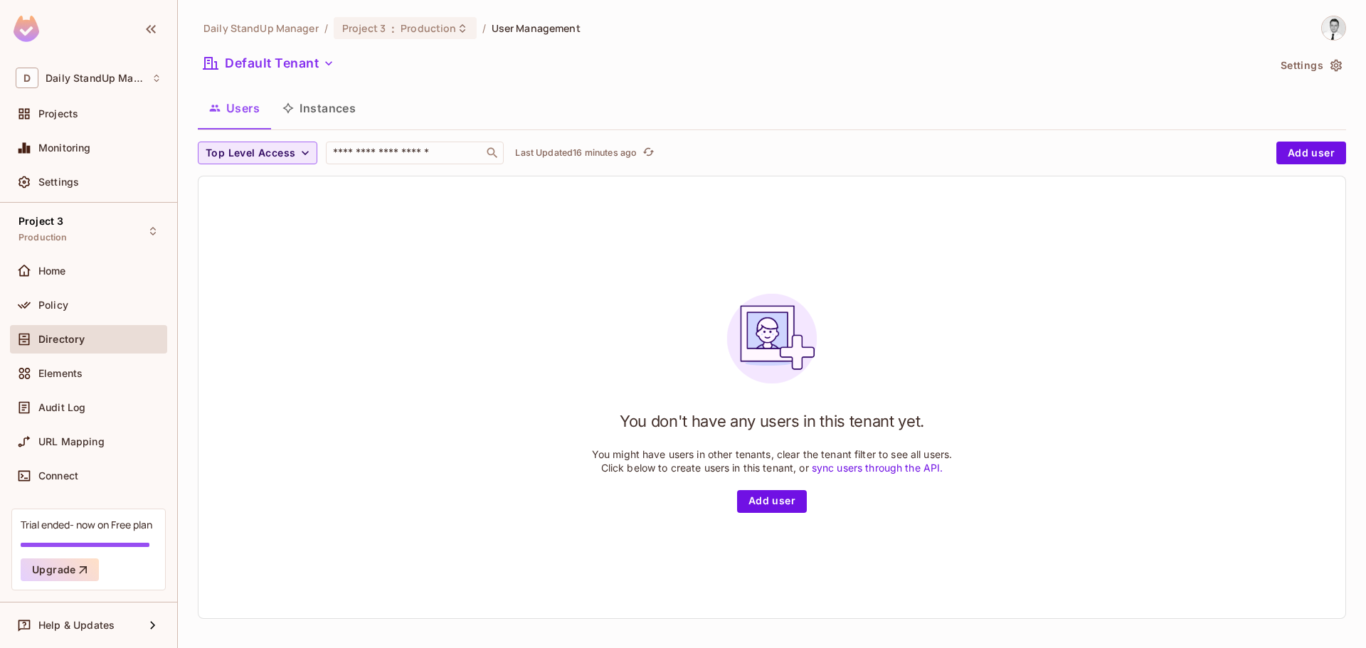
click at [236, 154] on span "Top Level Access" at bounding box center [251, 153] width 90 height 18
click at [236, 154] on div at bounding box center [683, 324] width 1366 height 648
click at [232, 59] on button "Default Tenant" at bounding box center [269, 63] width 142 height 23
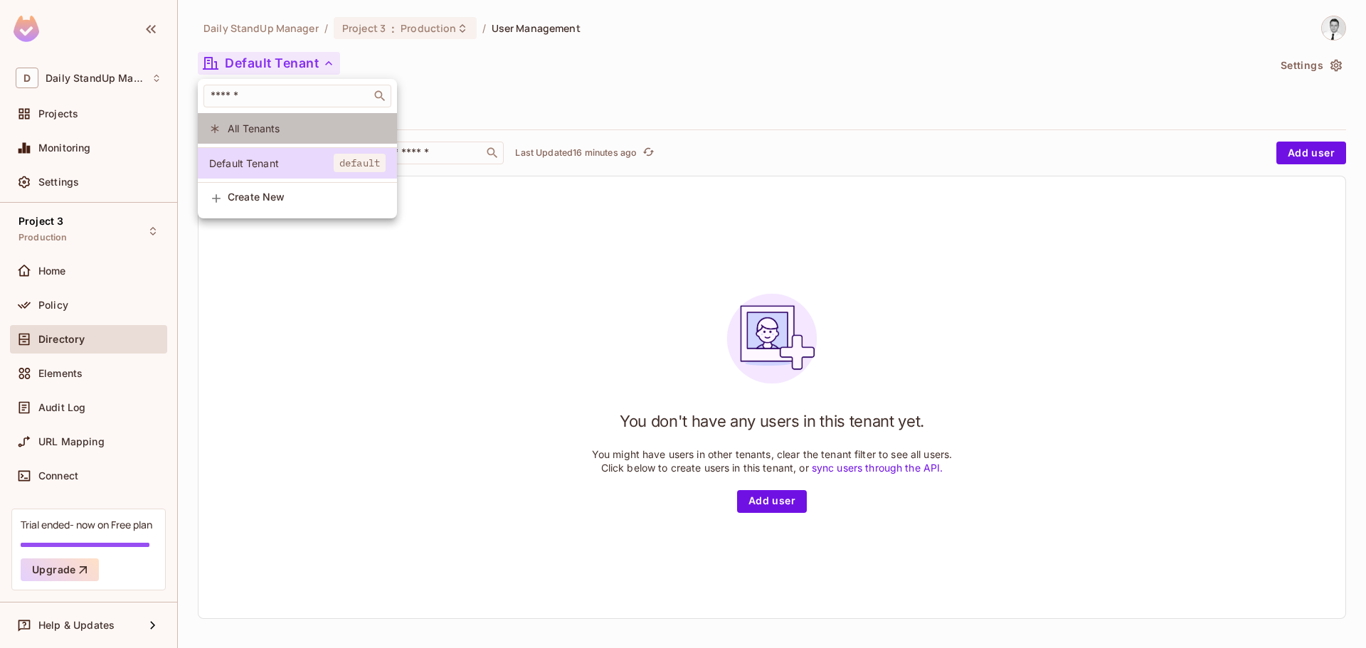
click at [285, 125] on span "All Tenants" at bounding box center [307, 129] width 158 height 14
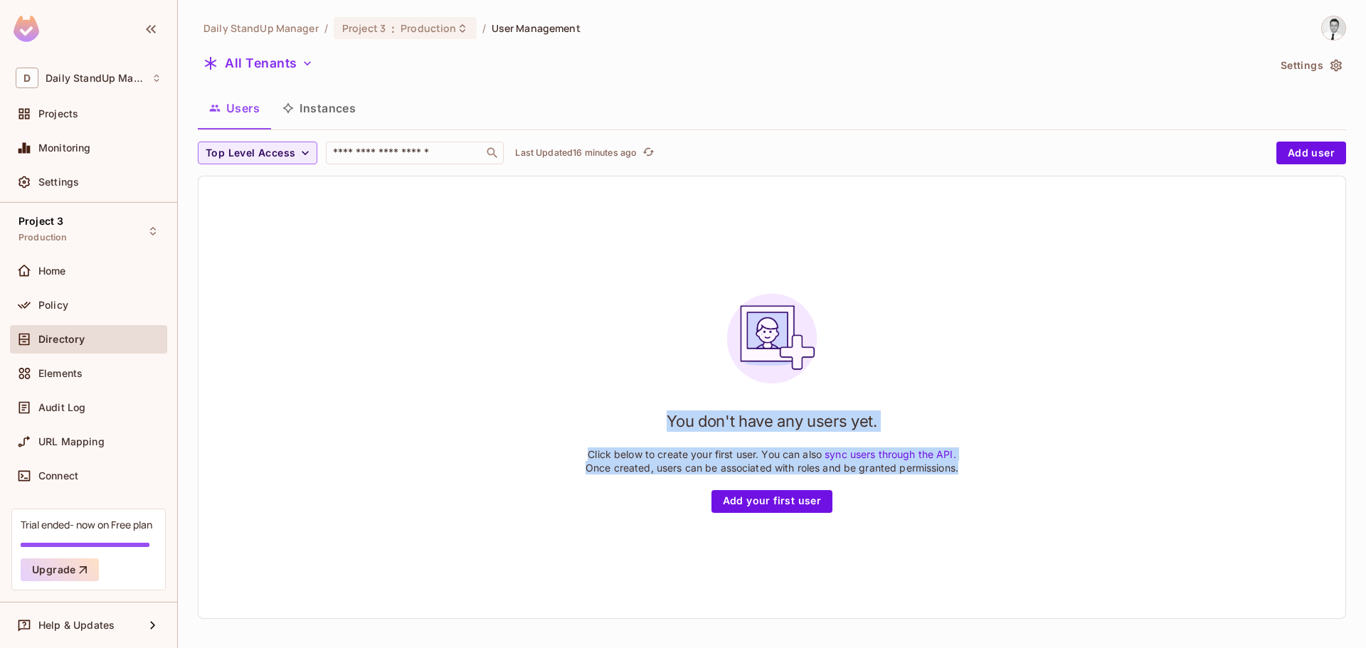
drag, startPoint x: 655, startPoint y: 423, endPoint x: 864, endPoint y: 539, distance: 239.2
click at [864, 539] on div "You don't have any users yet. Click below to create your first user. You can al…" at bounding box center [772, 397] width 1147 height 442
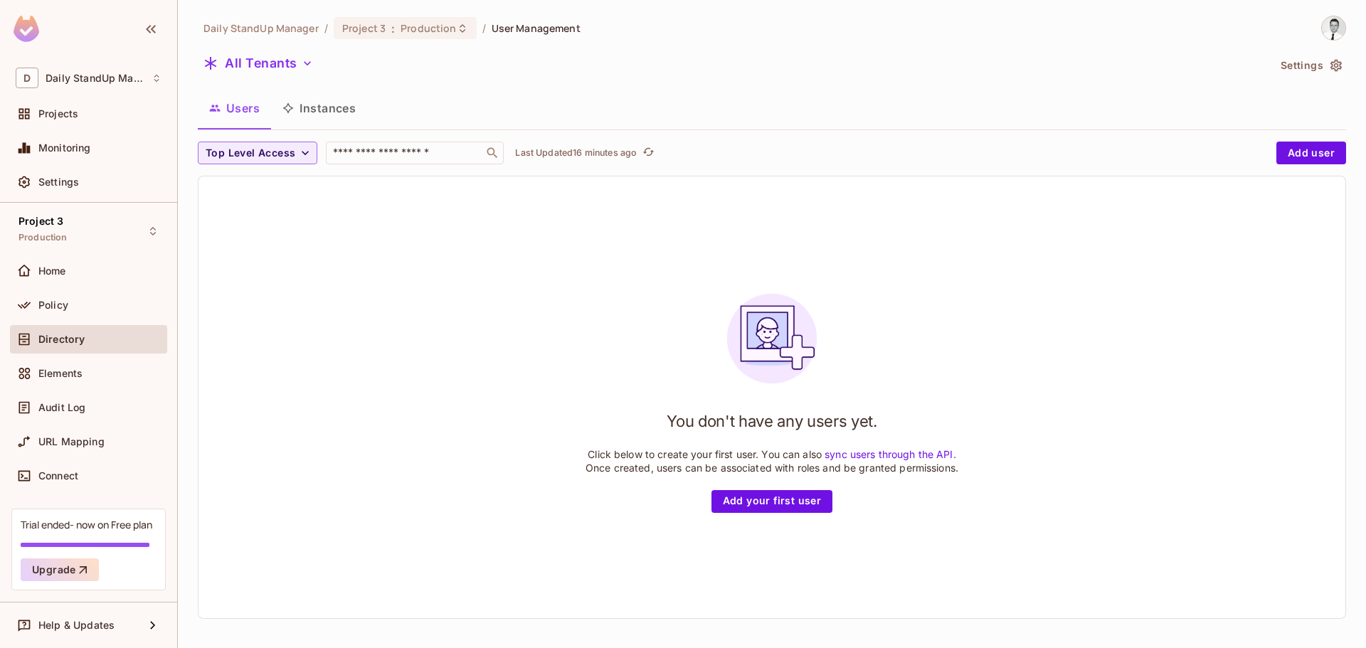
click at [862, 526] on div "You don't have any users yet. Click below to create your first user. You can al…" at bounding box center [772, 397] width 1147 height 442
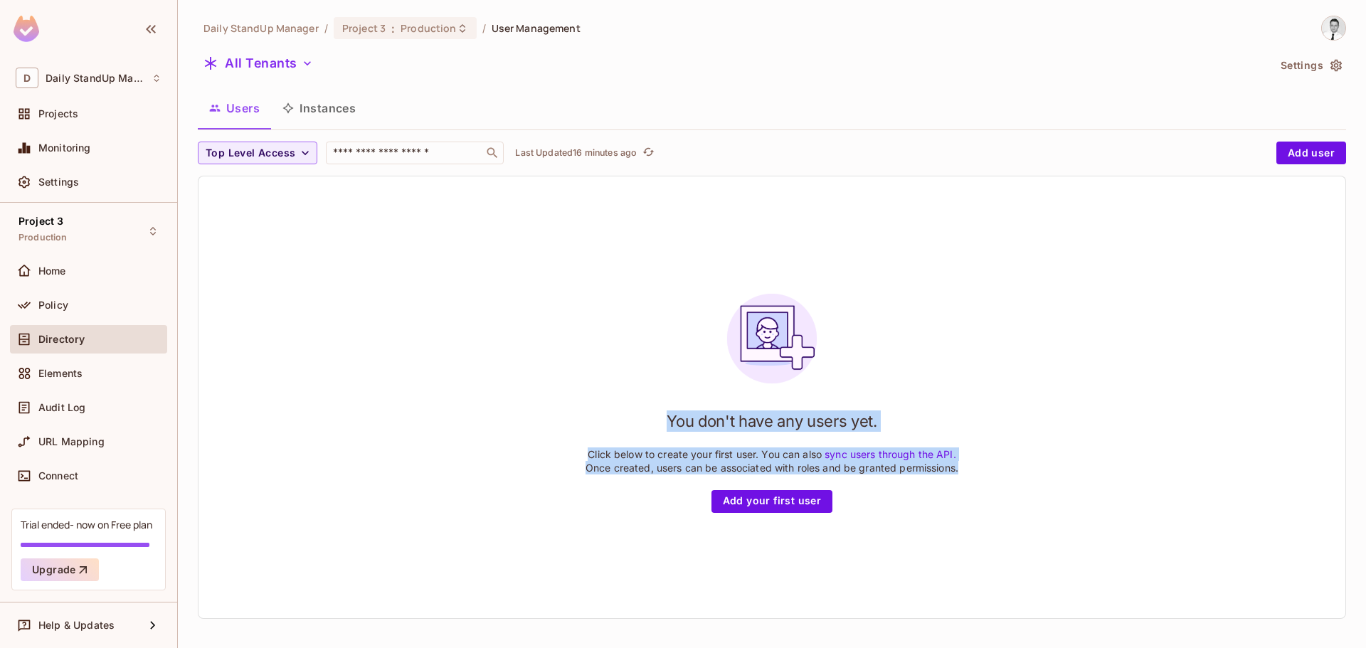
drag, startPoint x: 848, startPoint y: 515, endPoint x: 639, endPoint y: 405, distance: 236.5
click at [639, 405] on div "You don't have any users yet. Click below to create your first user. You can al…" at bounding box center [772, 397] width 1147 height 442
click at [678, 416] on h1 "You don't have any users yet." at bounding box center [772, 421] width 210 height 21
drag, startPoint x: 678, startPoint y: 416, endPoint x: 976, endPoint y: 466, distance: 302.2
click at [976, 466] on div "You don't have any users yet. Click below to create your first user. You can al…" at bounding box center [772, 397] width 1147 height 442
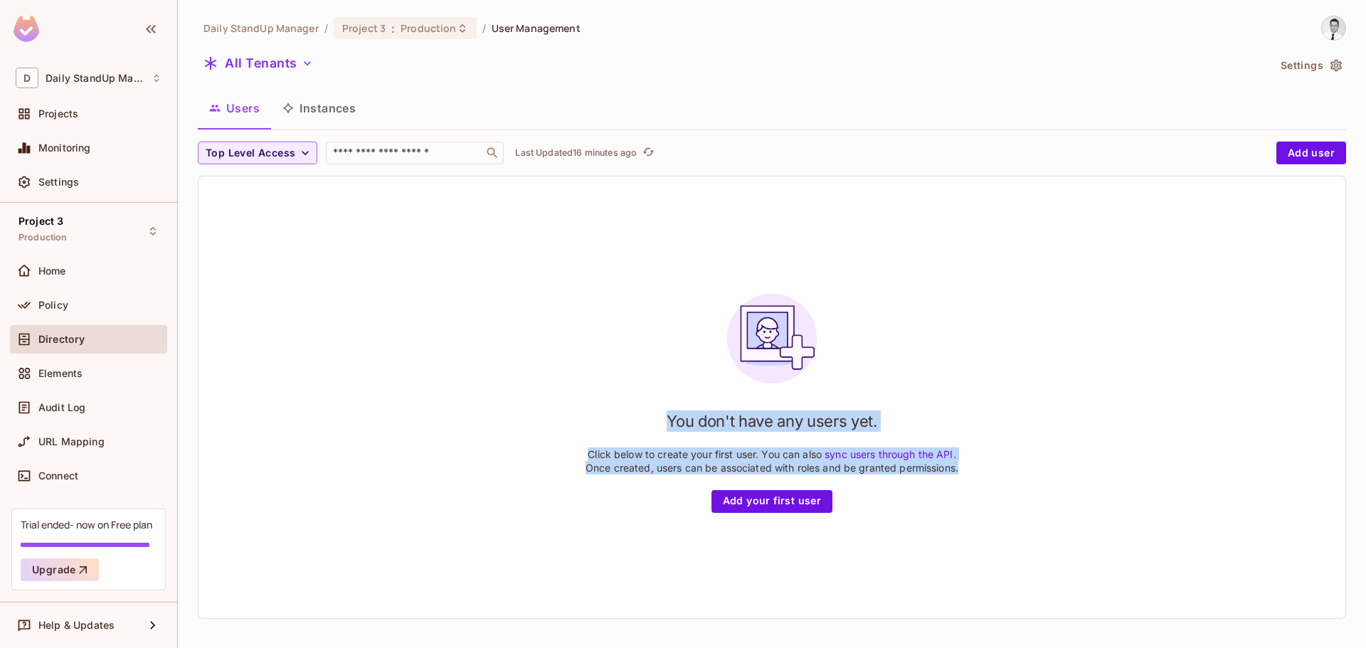
click at [980, 400] on div "You don't have any users yet. Click below to create your first user. You can al…" at bounding box center [772, 397] width 1147 height 442
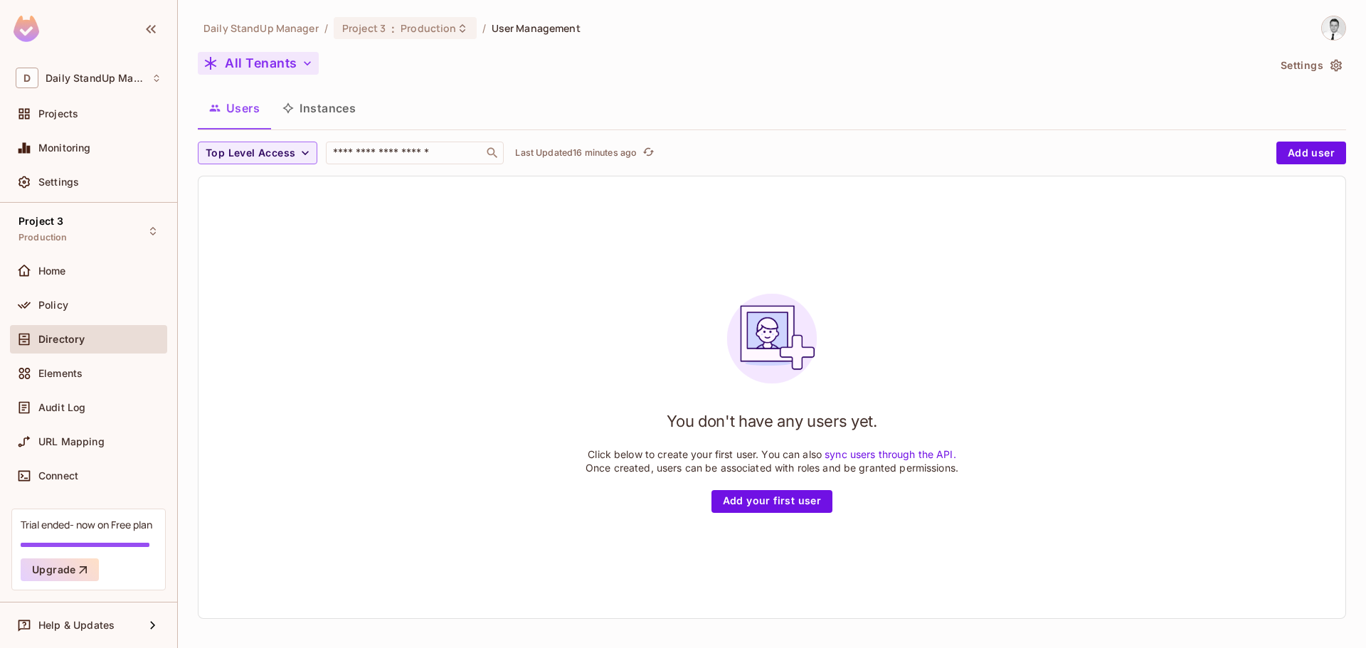
click at [263, 58] on button "All Tenants" at bounding box center [258, 63] width 121 height 23
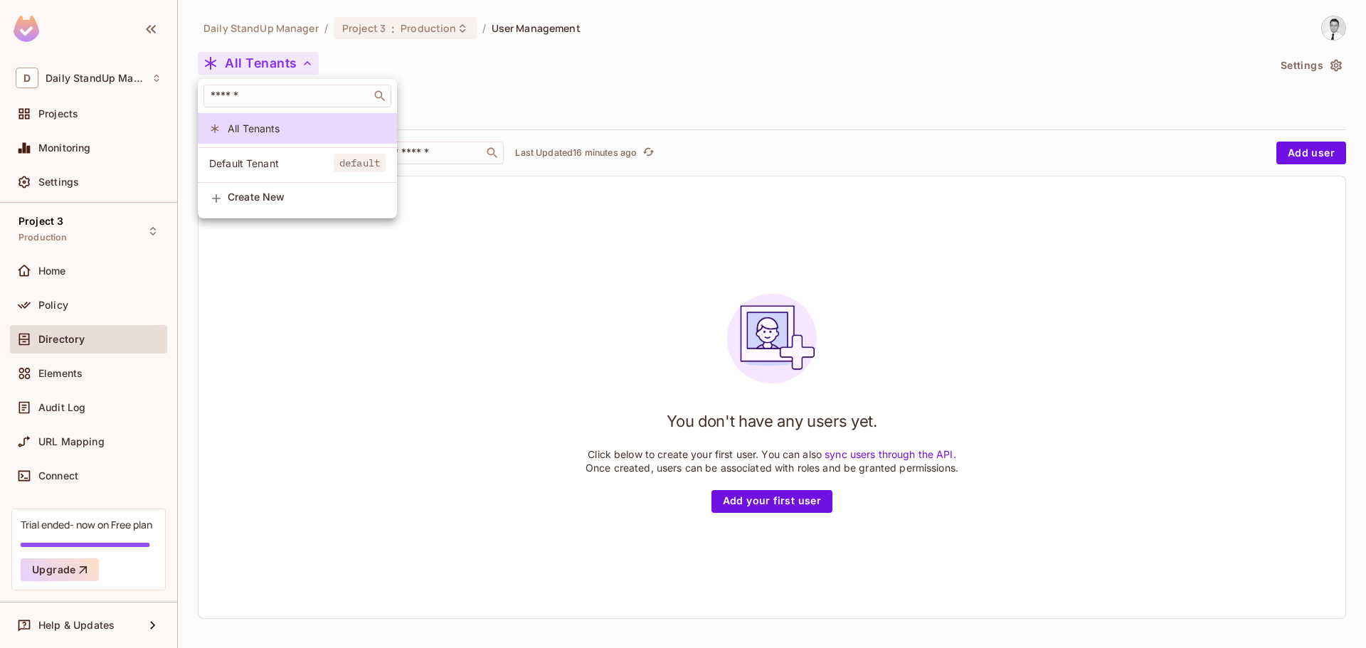
click at [812, 110] on div at bounding box center [683, 324] width 1366 height 648
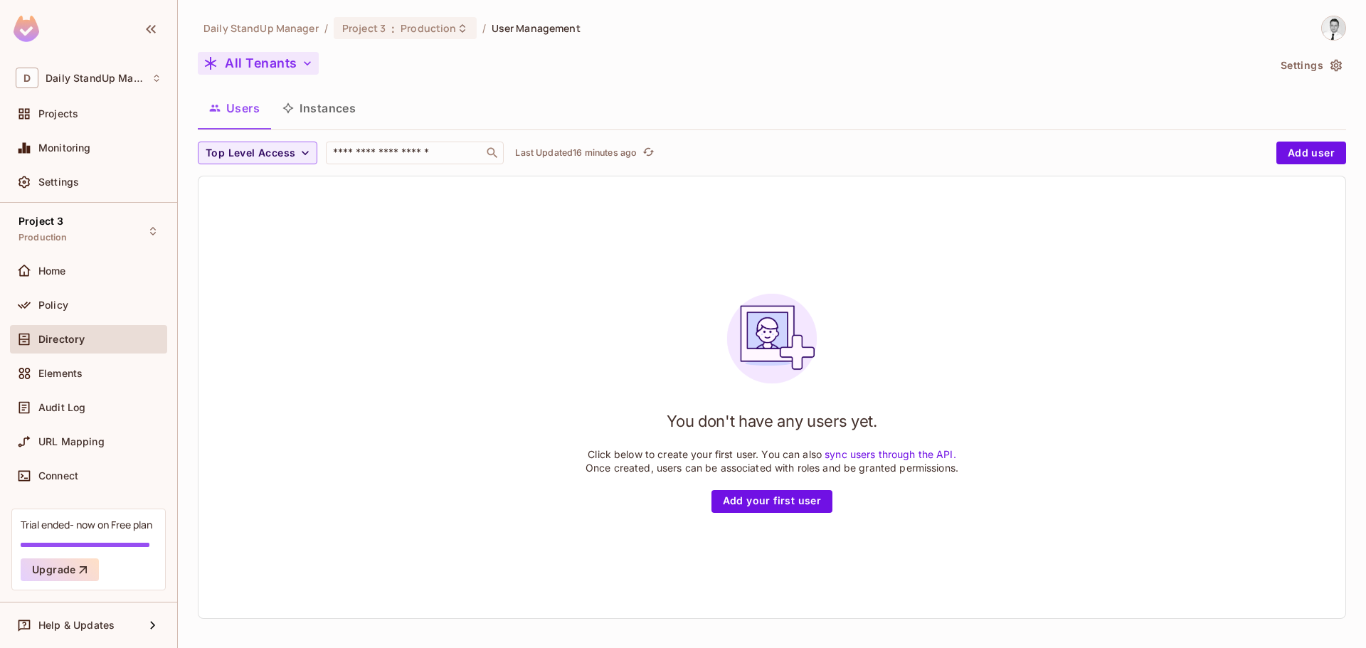
click at [252, 56] on button "All Tenants" at bounding box center [258, 63] width 121 height 23
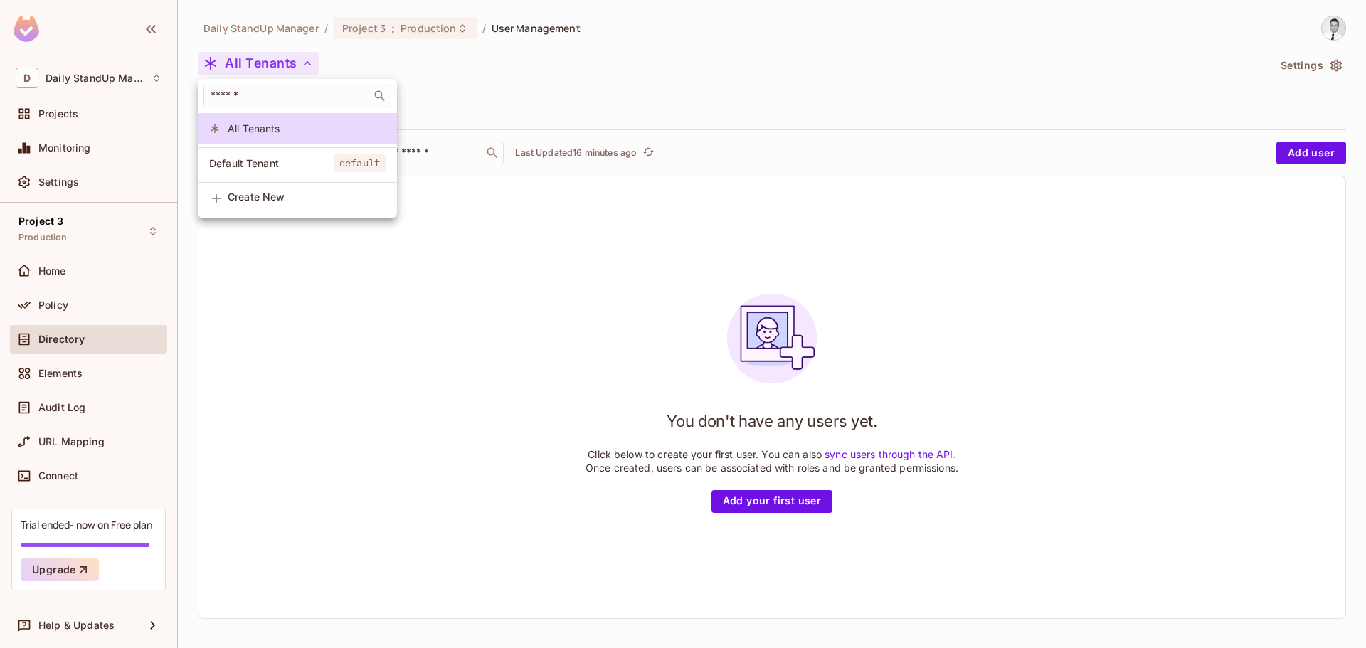
click at [238, 159] on span "Default Tenant" at bounding box center [271, 164] width 125 height 14
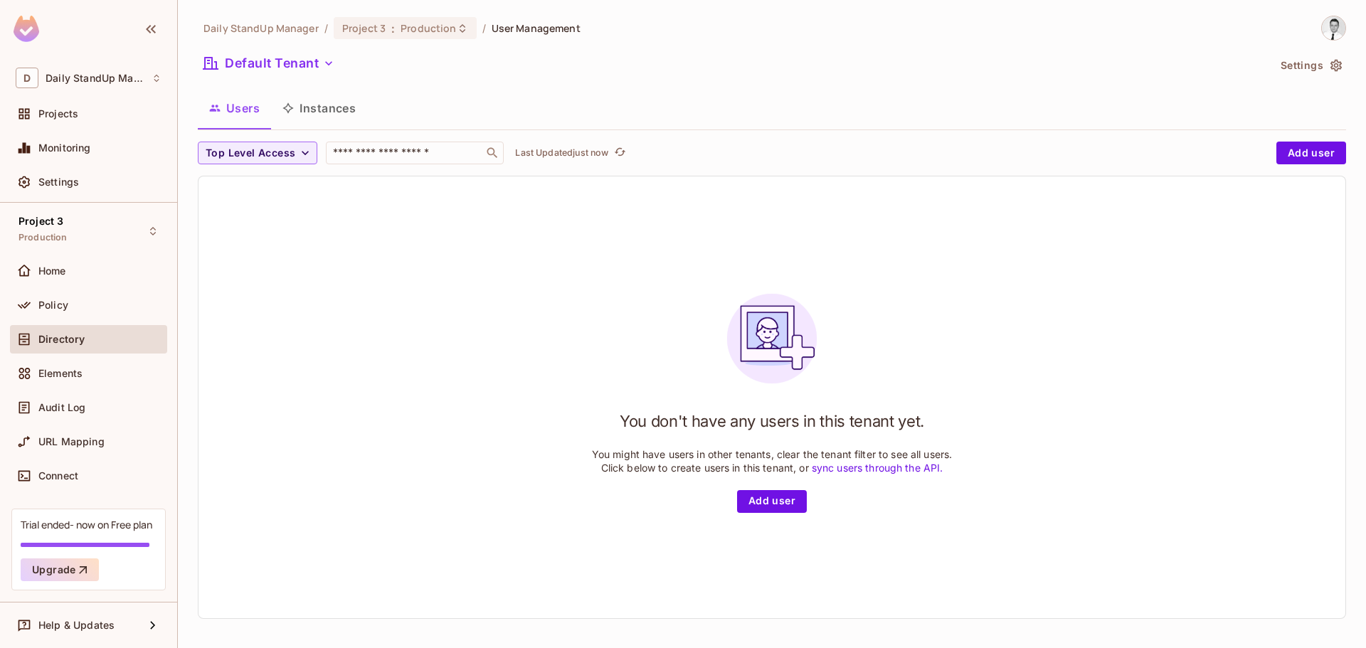
click at [251, 48] on div "Daily StandUp Manager / Project 3 : Production / User Management Default Tenant…" at bounding box center [772, 323] width 1148 height 615
click at [259, 58] on button "Default Tenant" at bounding box center [269, 63] width 142 height 23
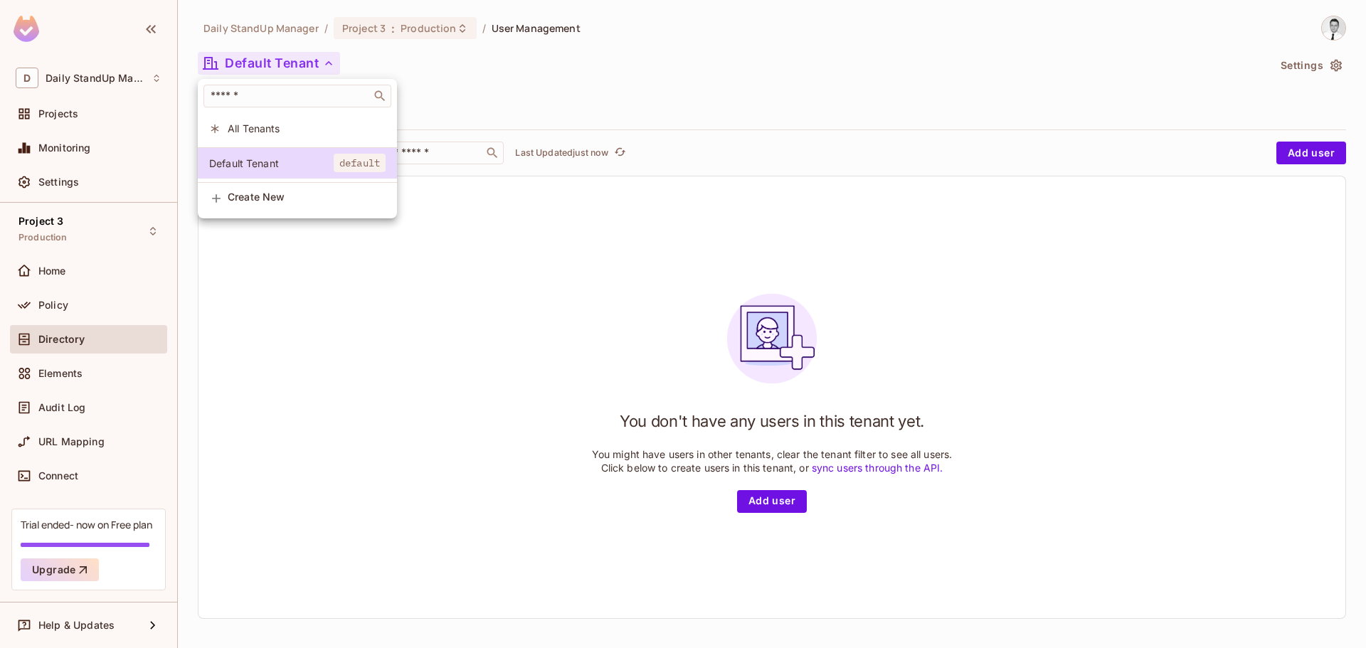
click at [263, 133] on span "All Tenants" at bounding box center [307, 129] width 158 height 14
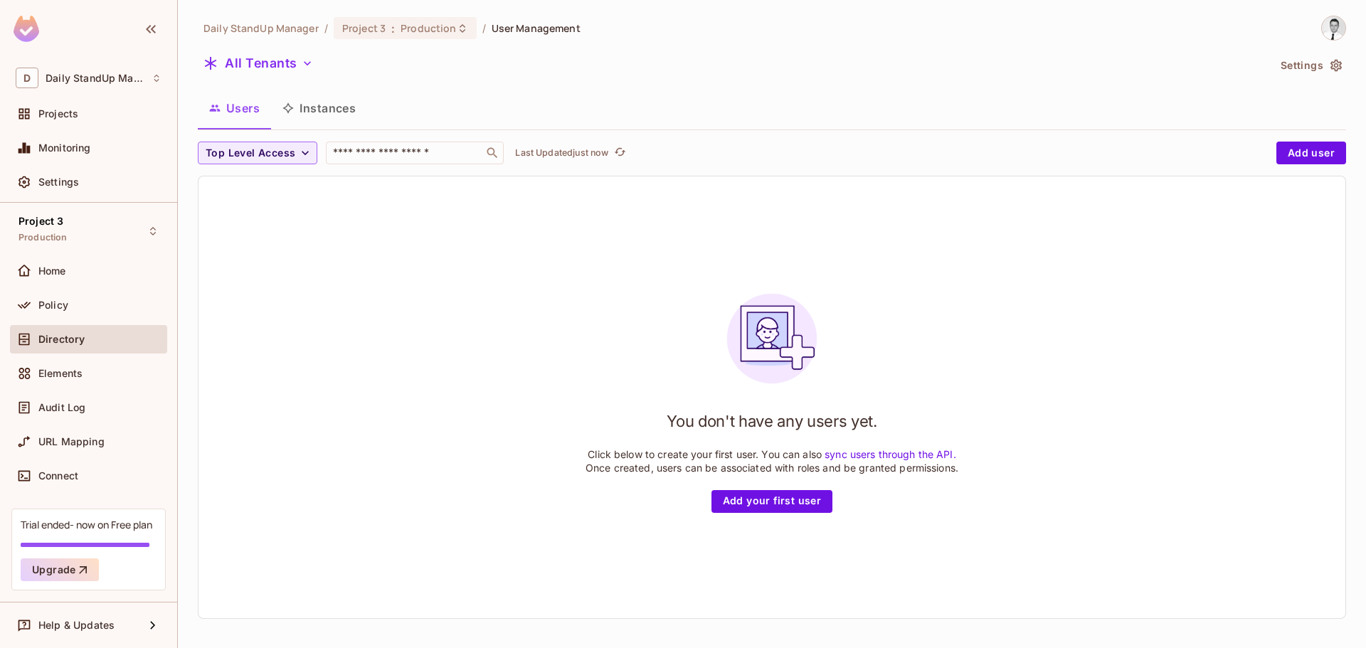
click at [727, 135] on div "Daily StandUp Manager / Project 3 : Production / User Management All Tenants Se…" at bounding box center [772, 323] width 1148 height 615
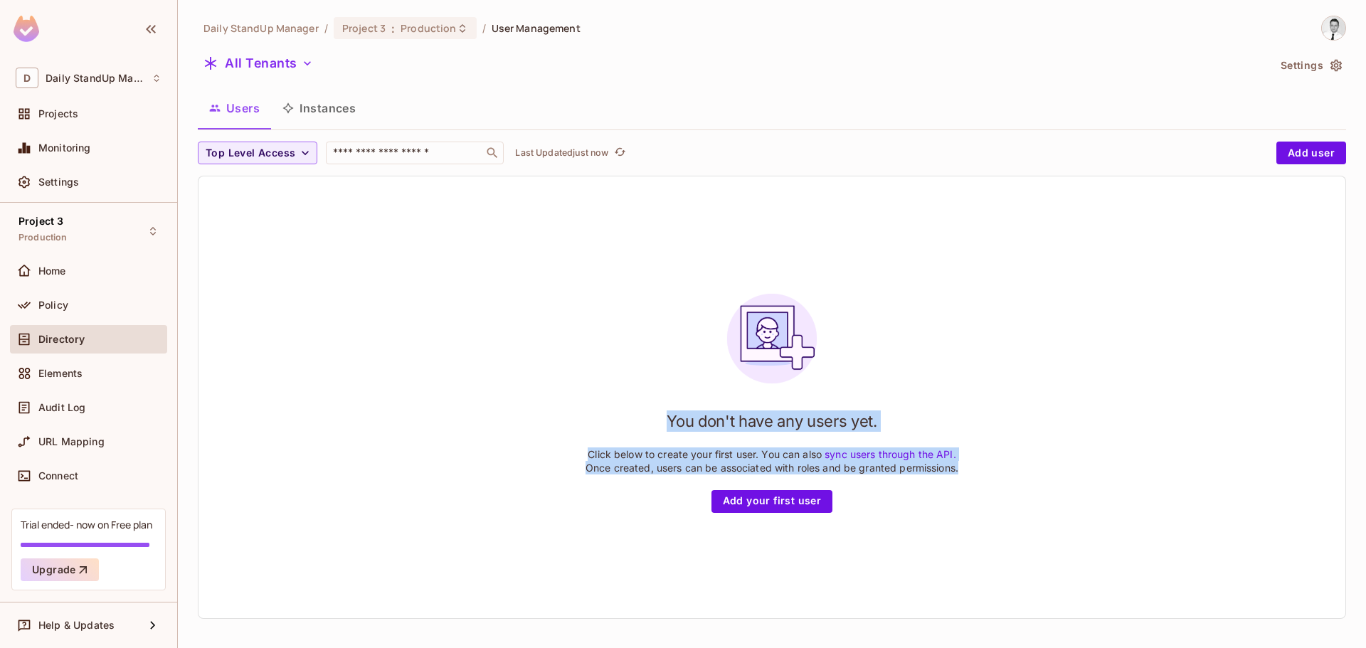
drag, startPoint x: 661, startPoint y: 415, endPoint x: 973, endPoint y: 475, distance: 318.0
click at [973, 475] on div "You don't have any users yet. Click below to create your first user. You can al…" at bounding box center [772, 397] width 1147 height 442
copy div "You don't have any users yet. Click below to create your first user. You can al…"
click at [325, 99] on button "Instances" at bounding box center [319, 108] width 96 height 36
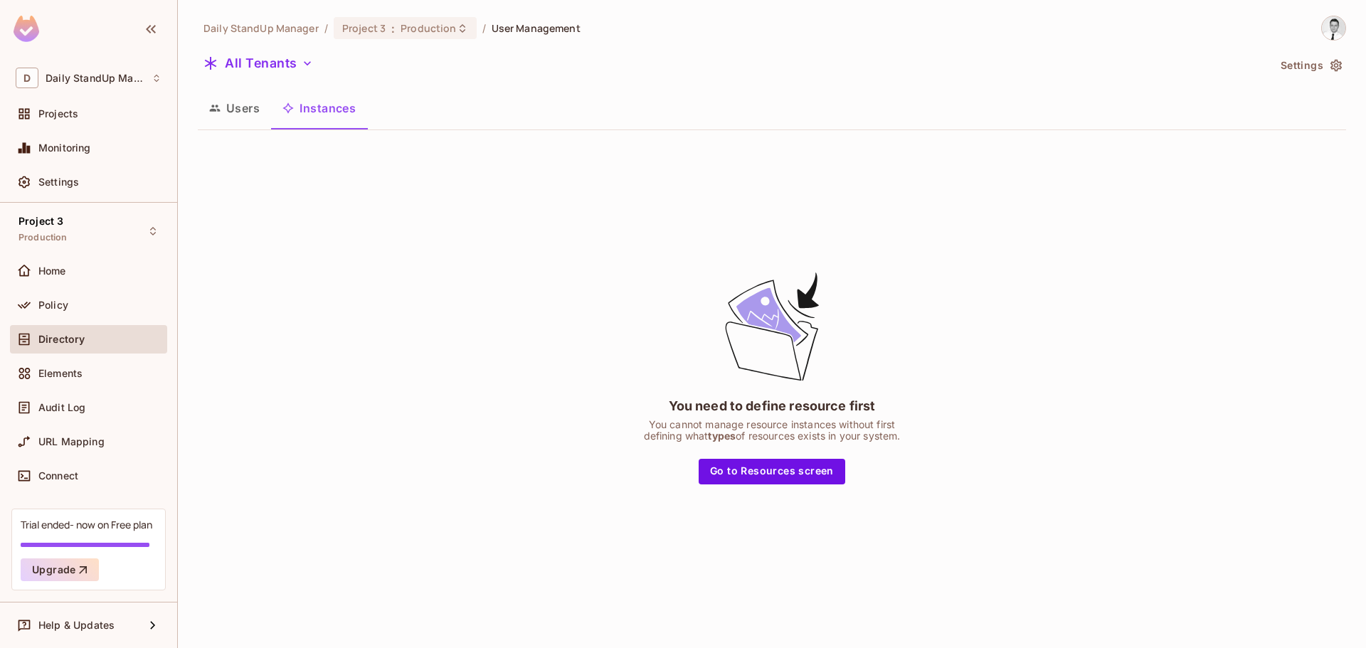
drag, startPoint x: 1015, startPoint y: 325, endPoint x: 732, endPoint y: 288, distance: 285.6
click at [1014, 324] on div "You need to define resource first You cannot manage resource instances without …" at bounding box center [772, 377] width 1148 height 470
click at [243, 111] on button "Users" at bounding box center [234, 108] width 73 height 36
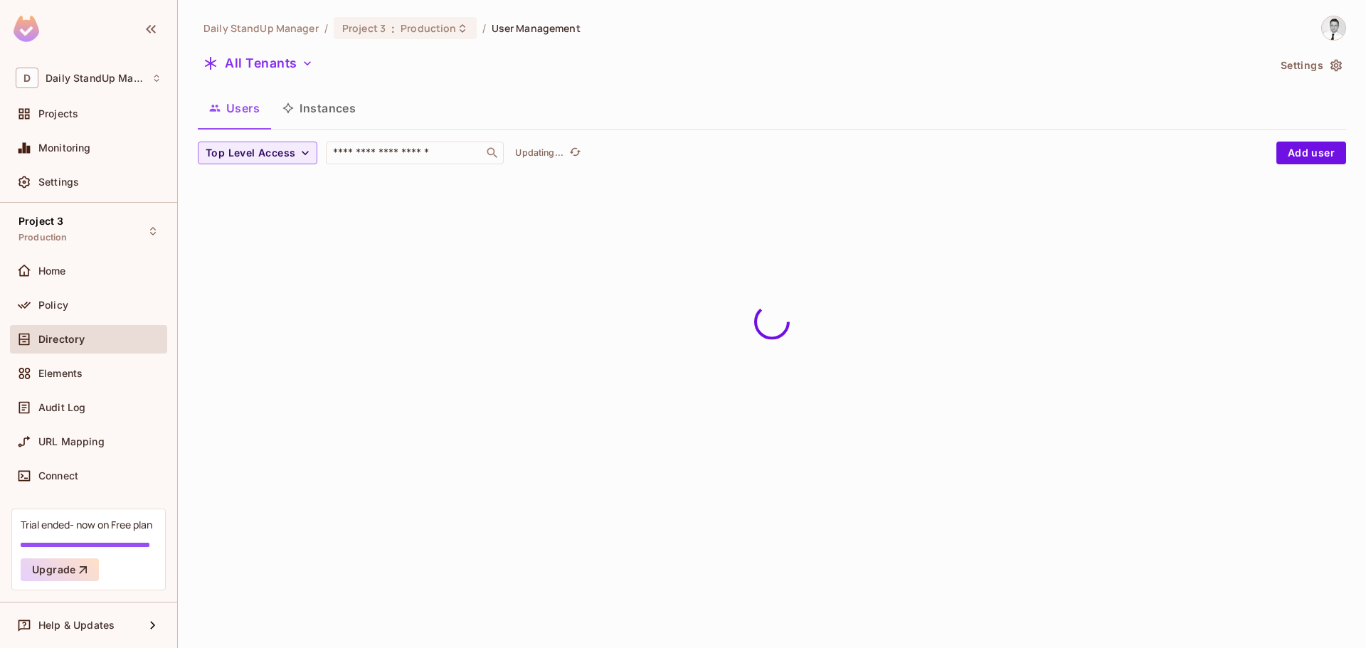
click at [332, 115] on button "Instances" at bounding box center [319, 108] width 96 height 36
